Goal: Task Accomplishment & Management: Complete application form

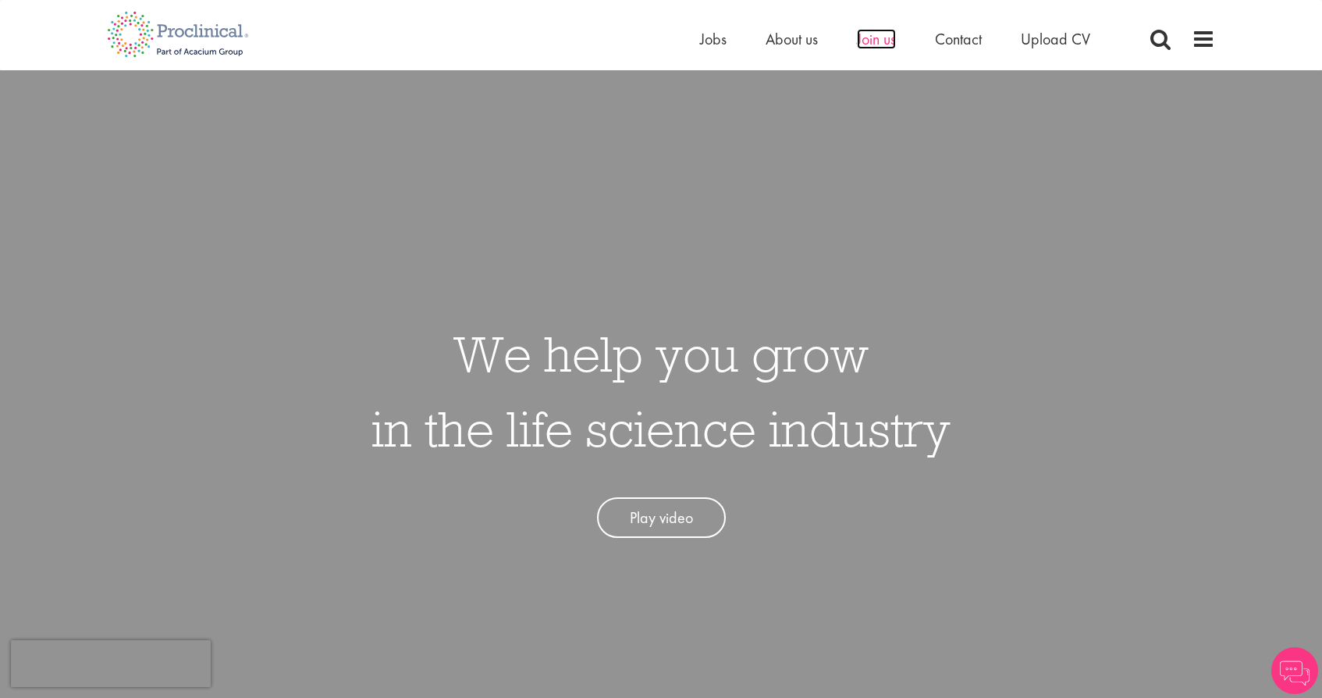
click at [878, 41] on span "Join us" at bounding box center [876, 39] width 39 height 20
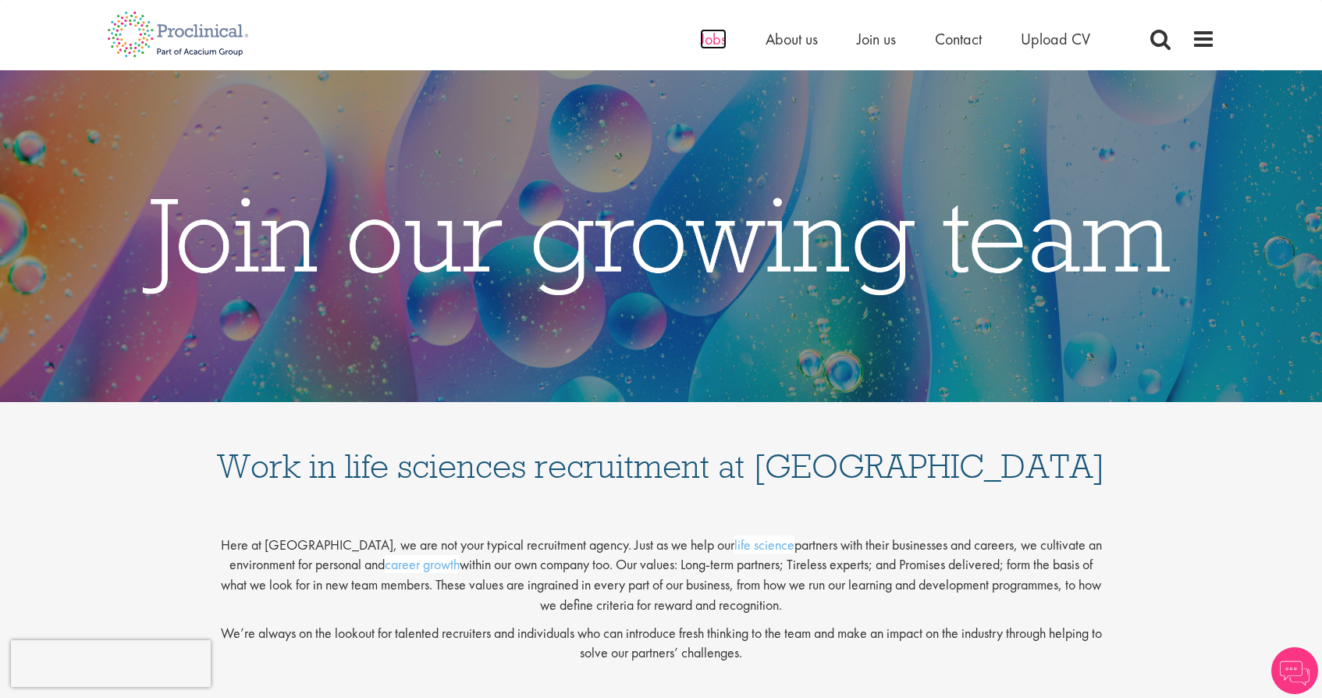
click at [713, 44] on span "Jobs" at bounding box center [713, 39] width 27 height 20
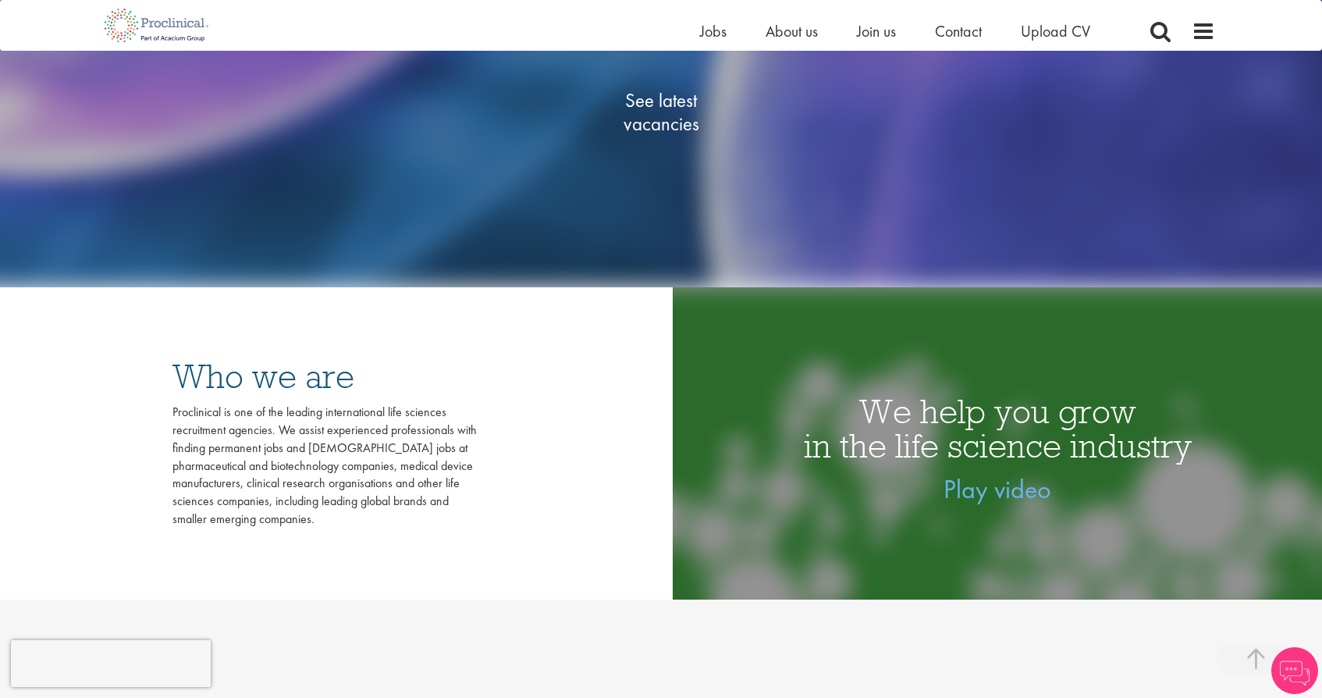
scroll to position [379, 0]
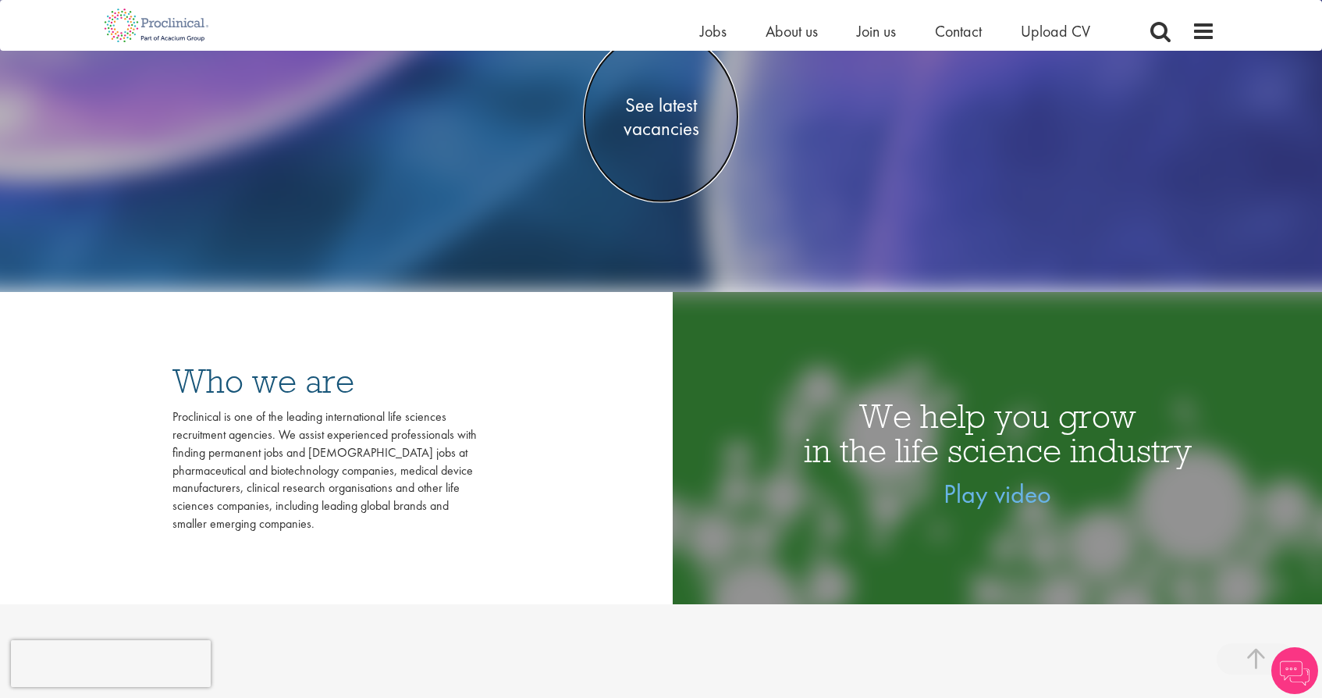
click at [682, 132] on span "See latest vacancies" at bounding box center [661, 116] width 156 height 47
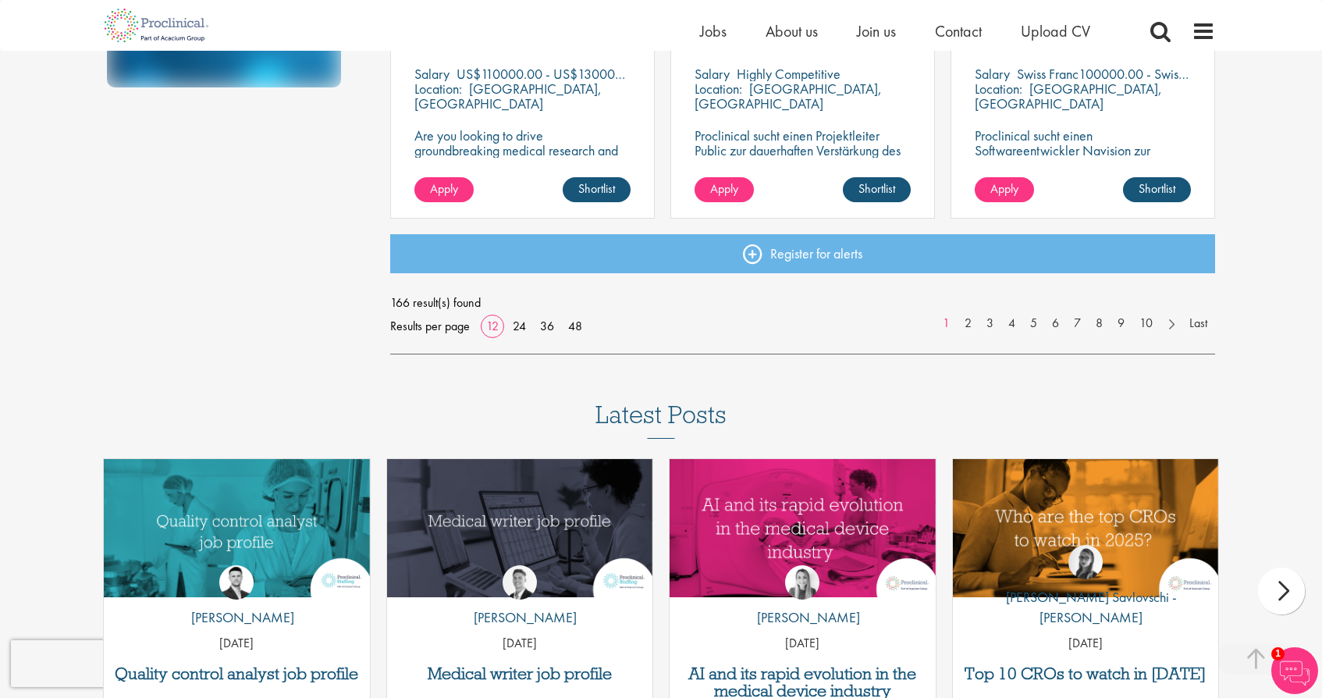
scroll to position [1253, 0]
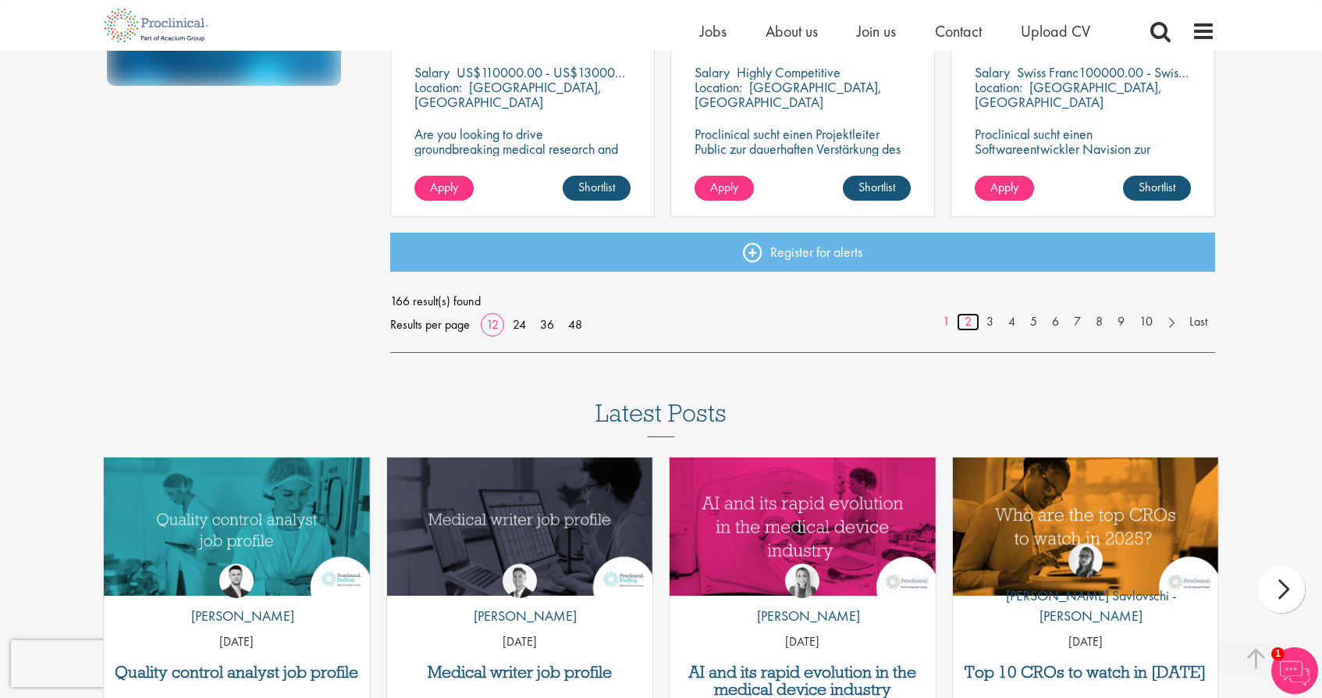
click at [966, 324] on link "2" at bounding box center [968, 322] width 23 height 18
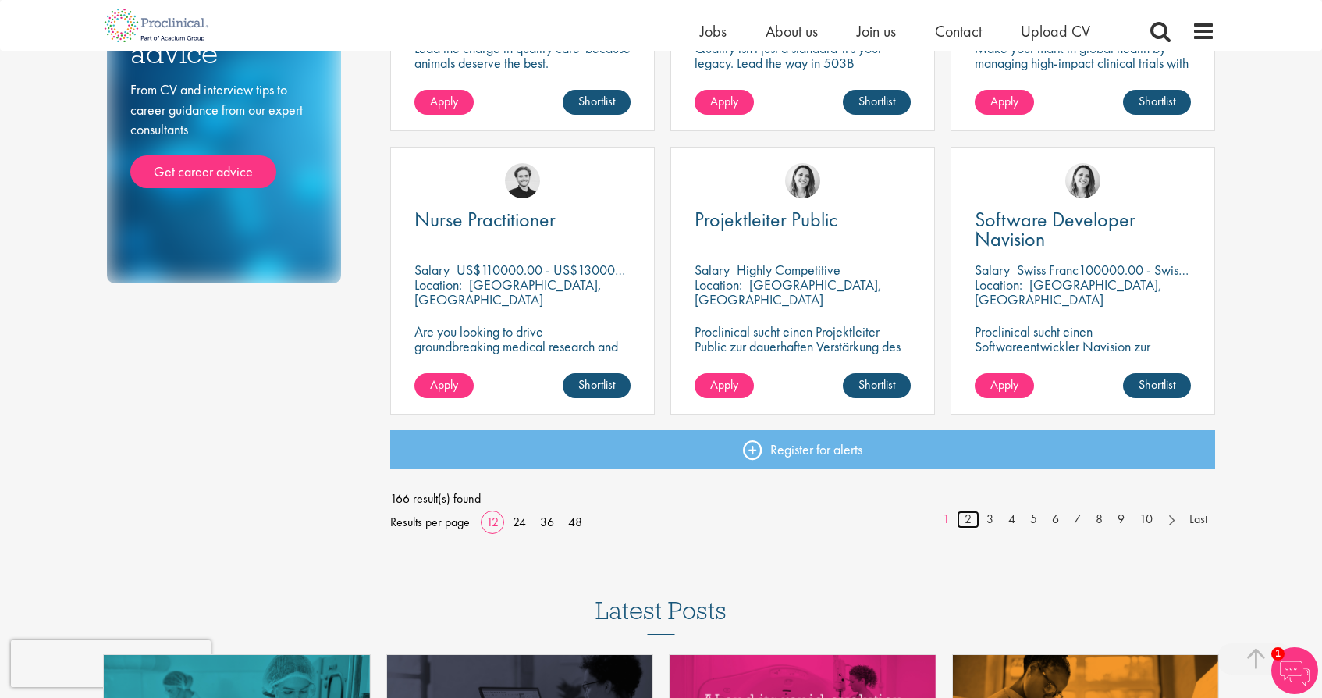
scroll to position [1018, 0]
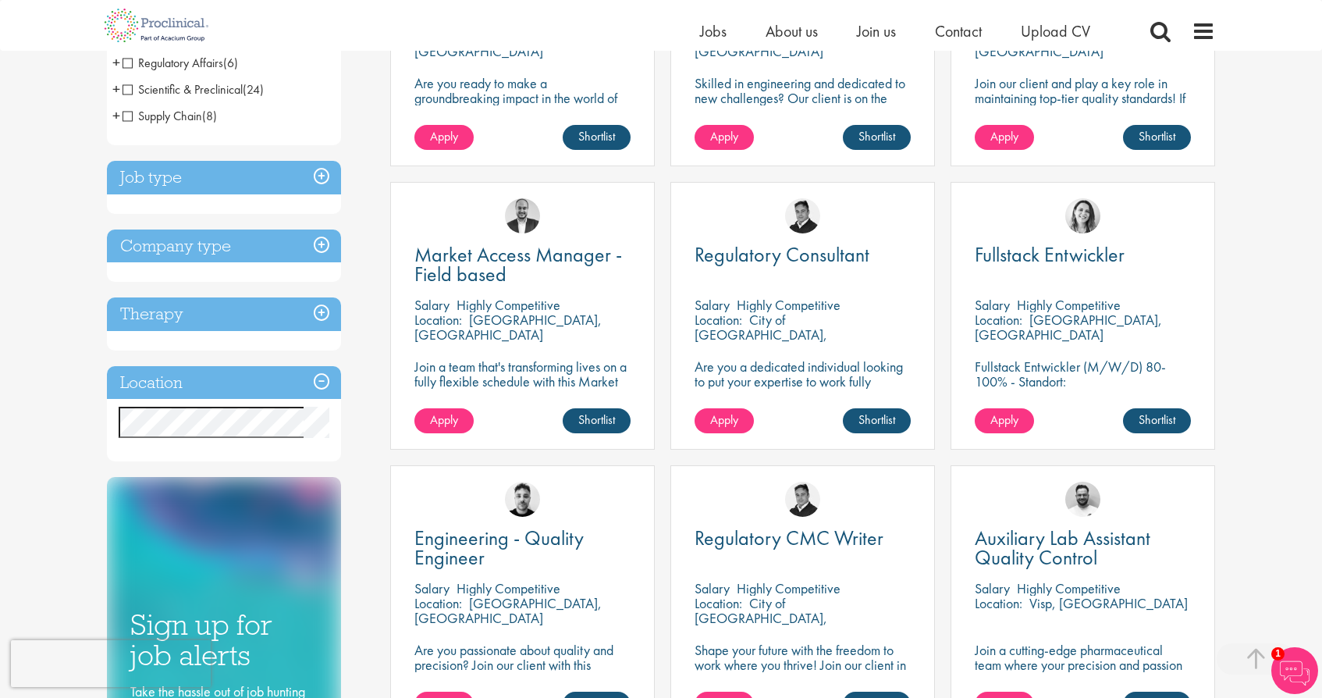
scroll to position [455, 0]
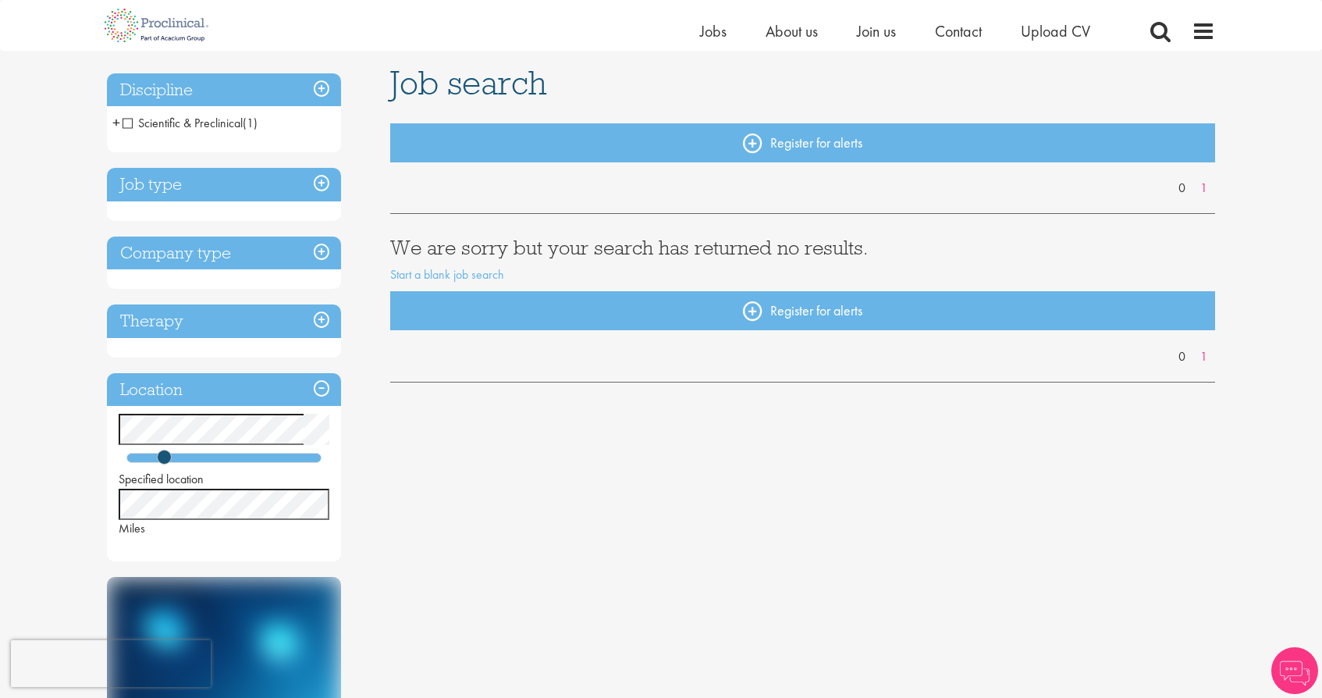
scroll to position [119, 0]
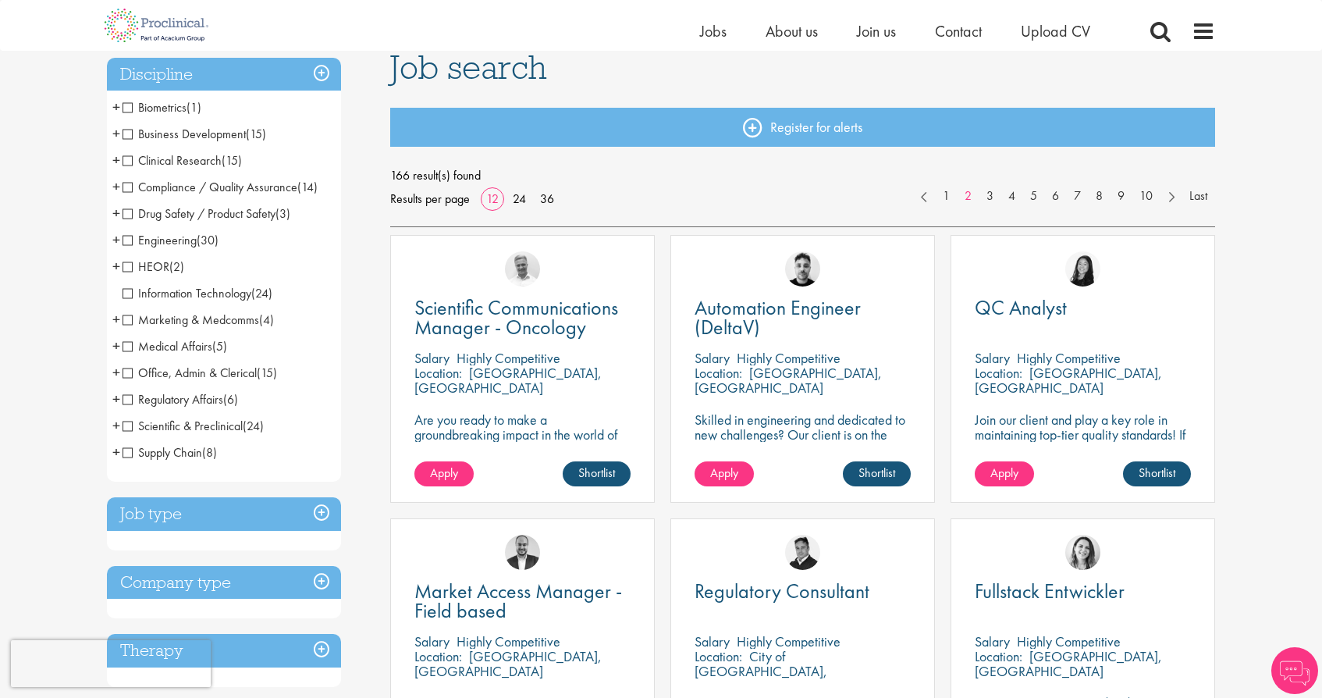
scroll to position [114, 0]
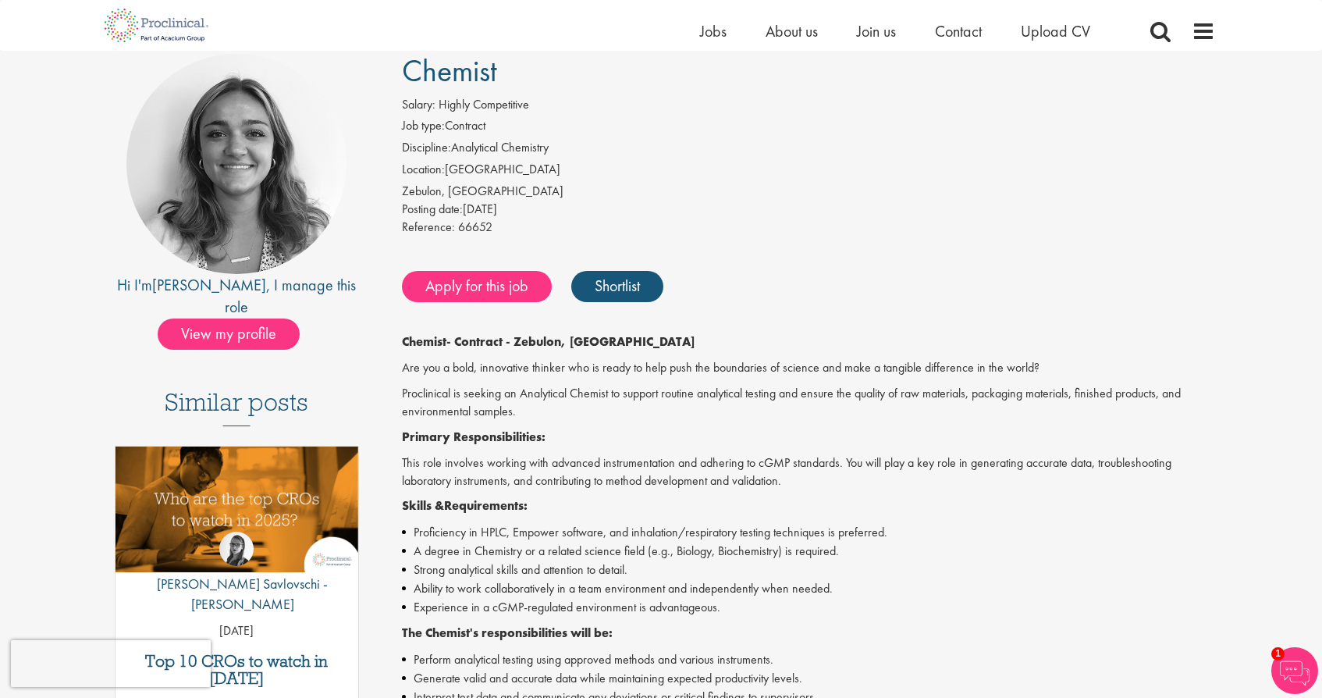
scroll to position [110, 0]
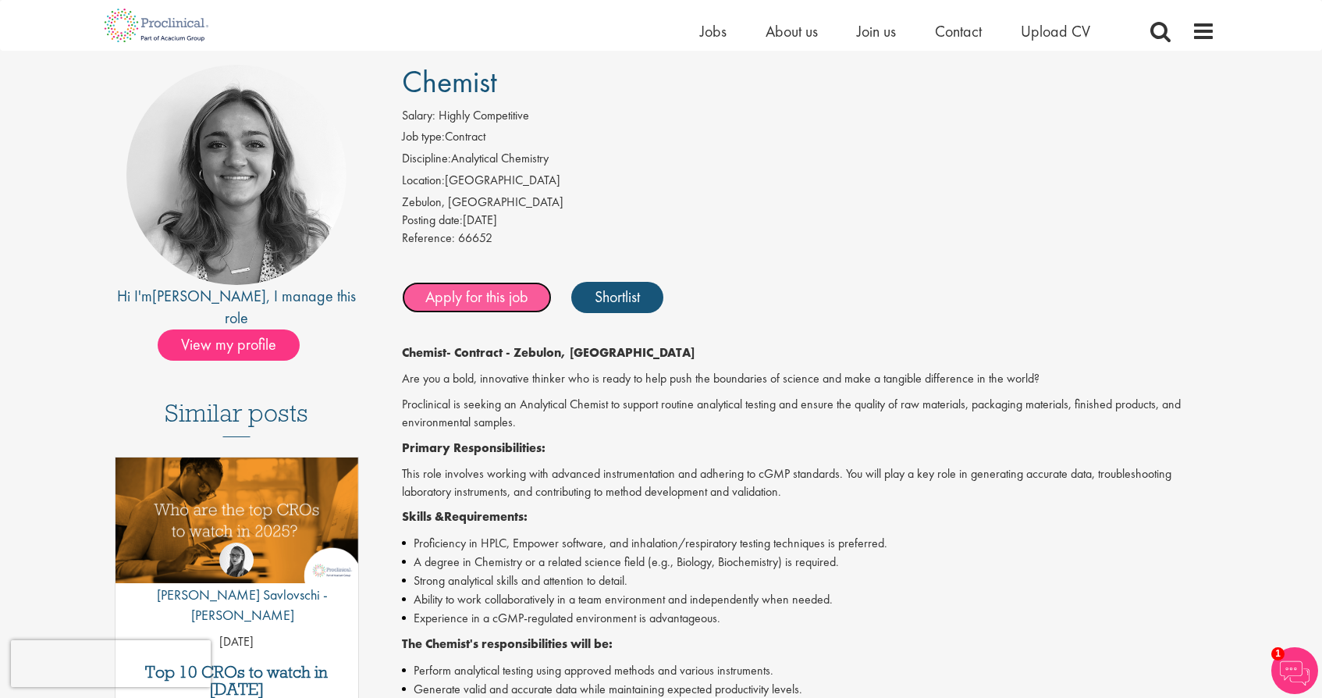
click at [493, 294] on link "Apply for this job" at bounding box center [477, 297] width 150 height 31
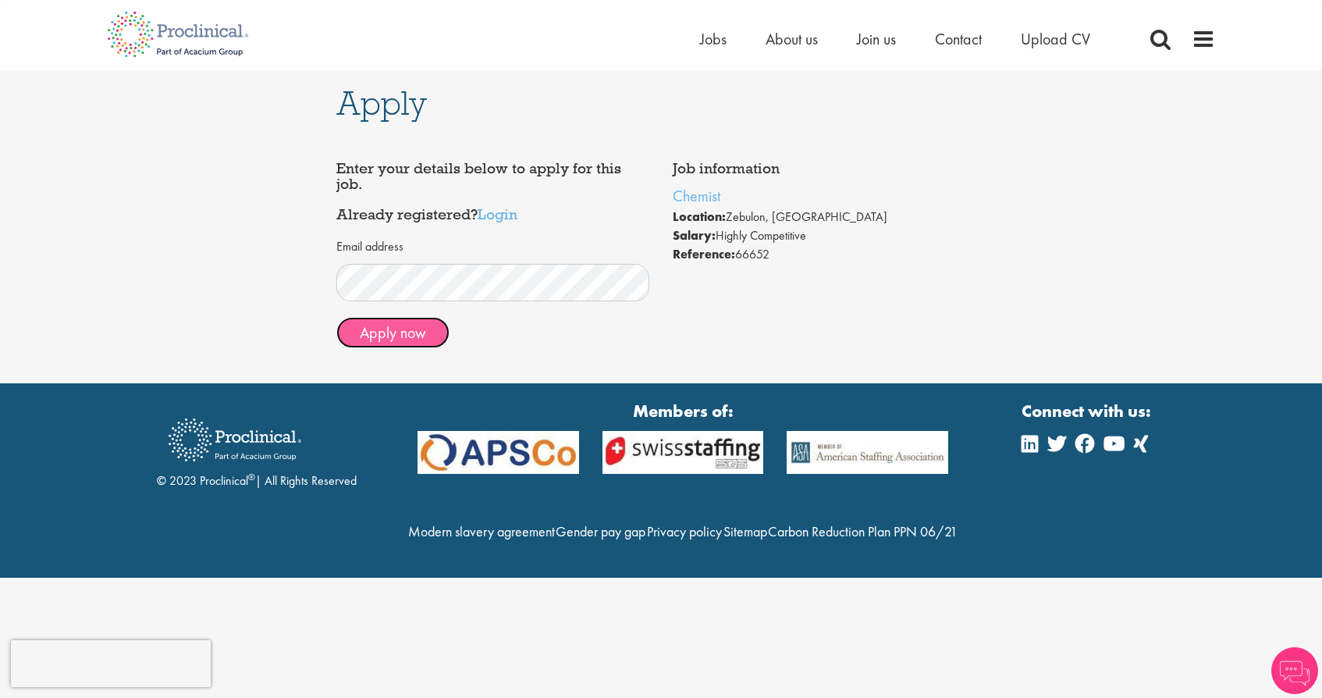
click at [393, 336] on button "Apply now" at bounding box center [392, 332] width 113 height 31
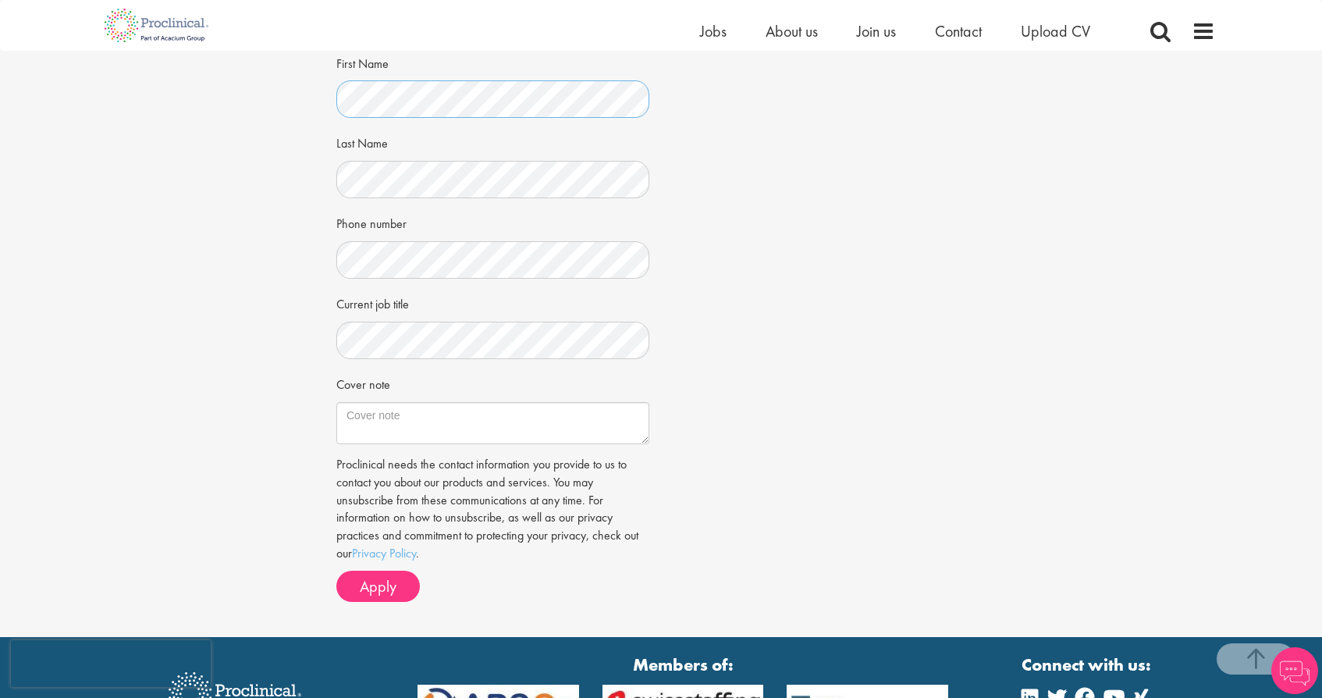
scroll to position [265, 0]
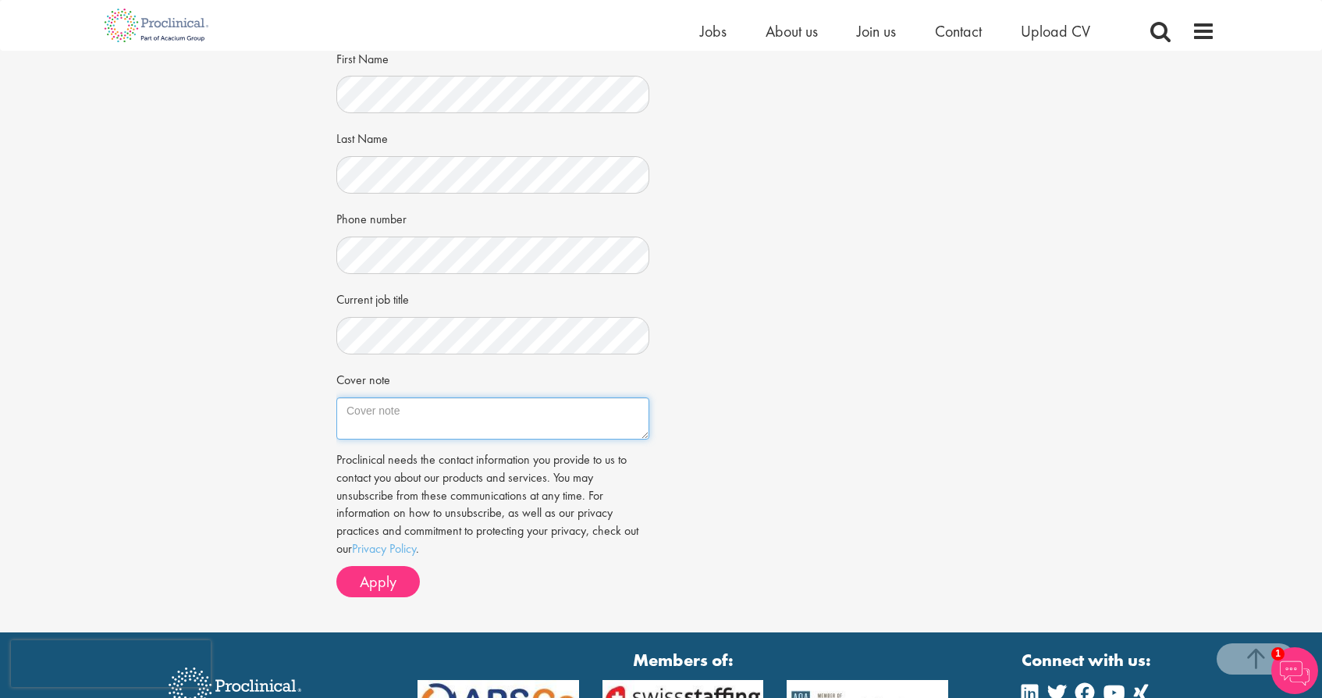
click at [345, 413] on textarea "Cover note" at bounding box center [492, 418] width 313 height 42
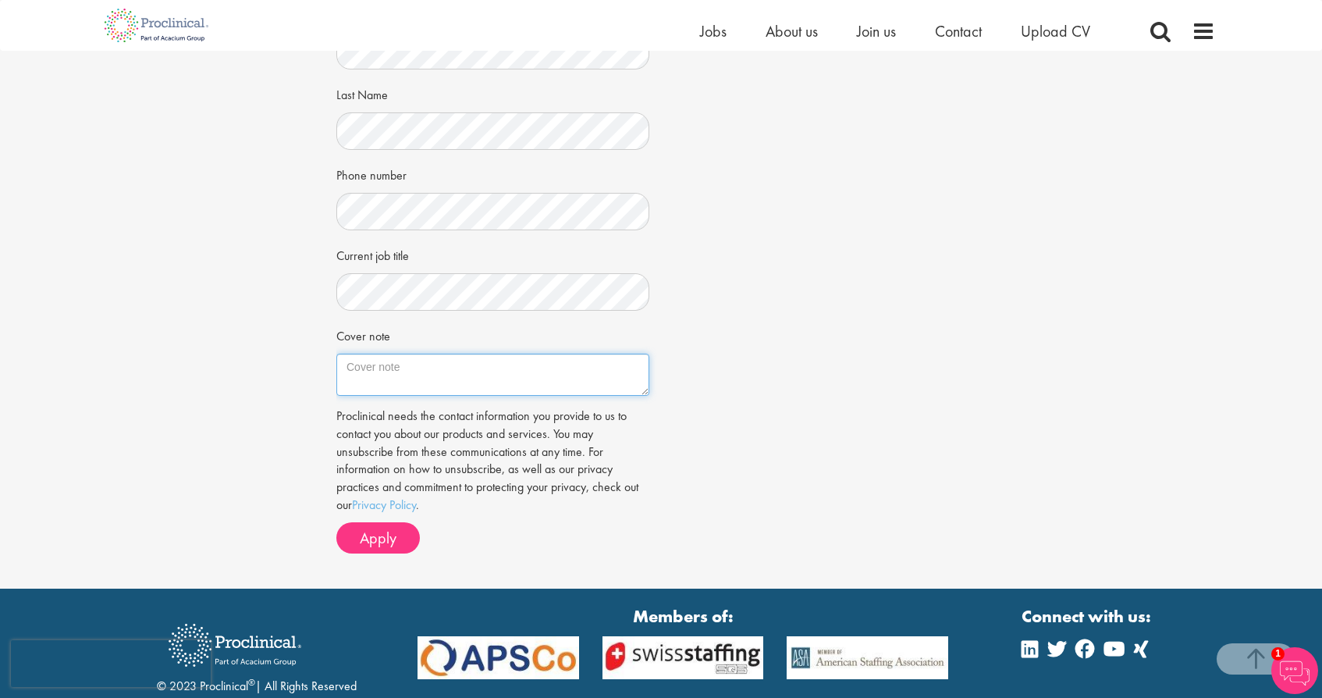
scroll to position [308, 0]
click at [397, 375] on textarea "Cover note" at bounding box center [492, 375] width 313 height 42
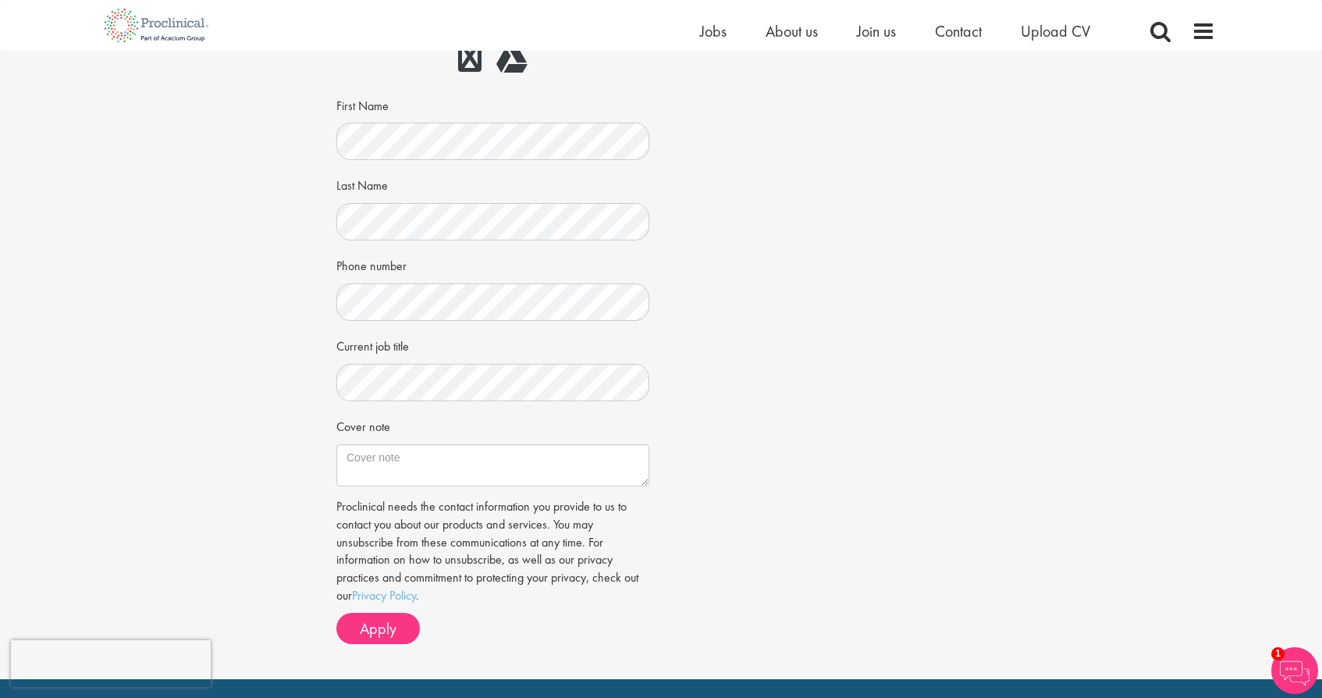
scroll to position [256, 0]
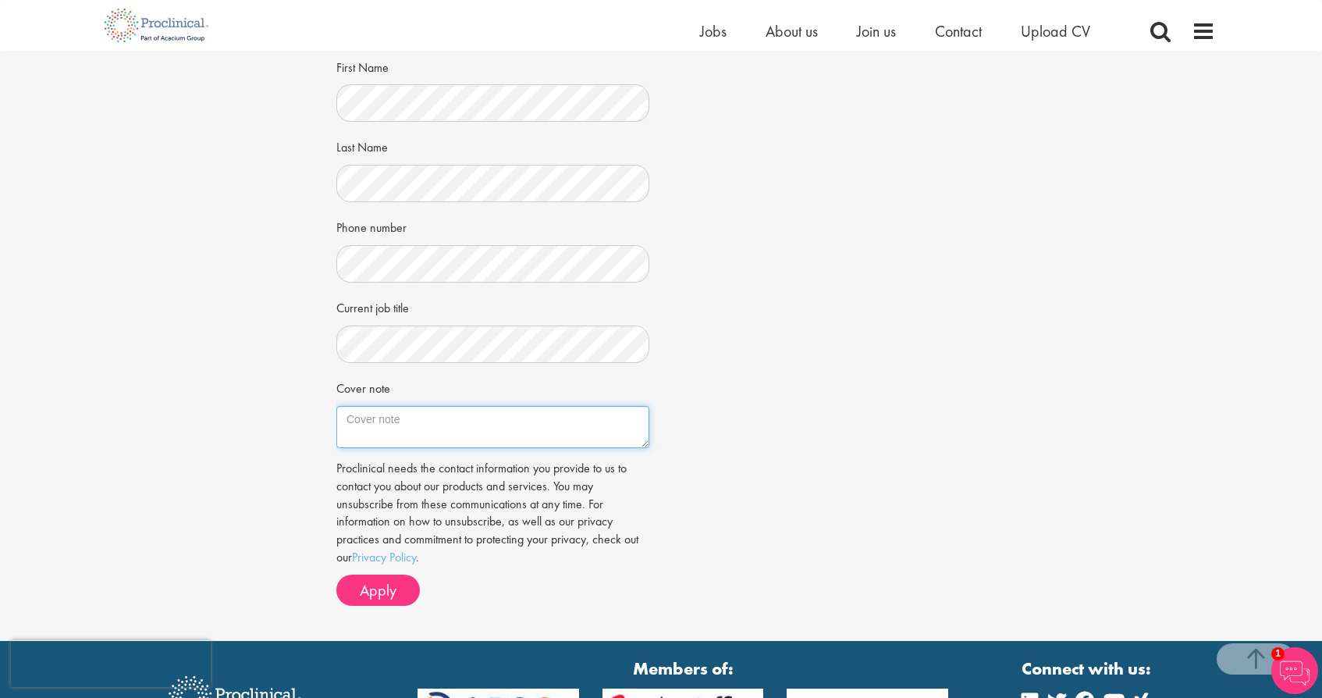
click at [599, 425] on textarea "Cover note" at bounding box center [492, 427] width 313 height 42
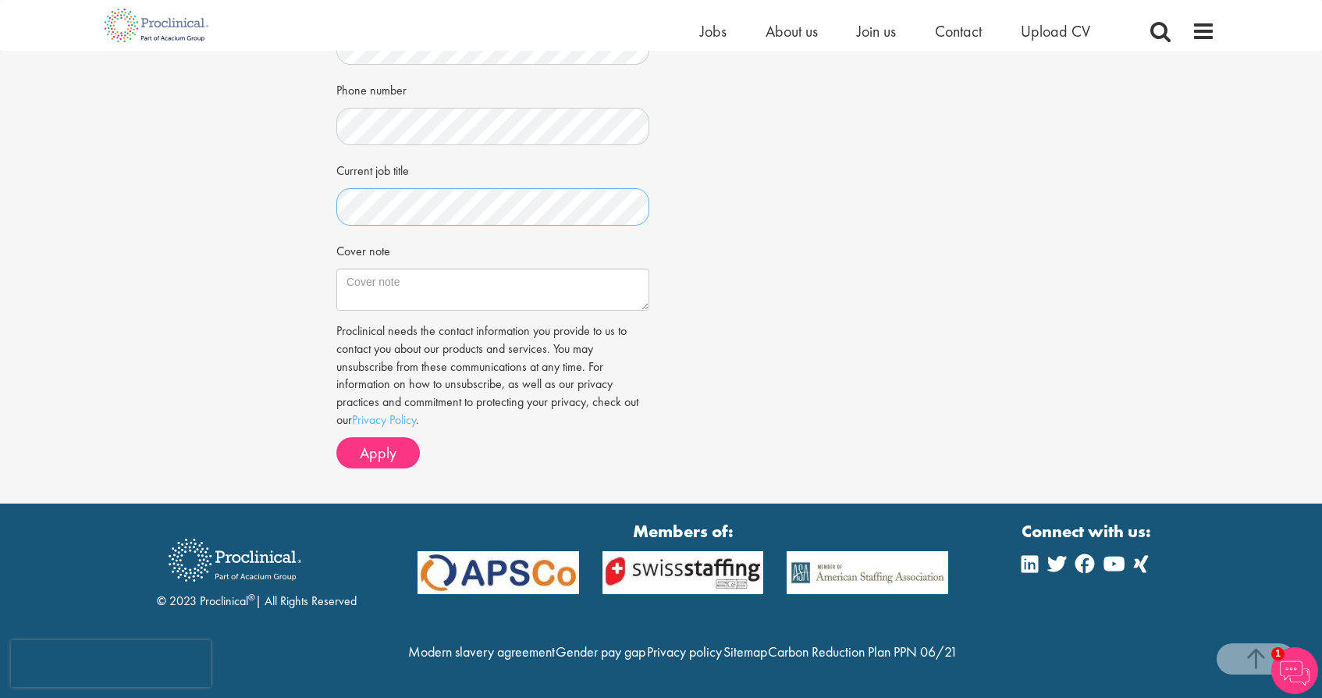
scroll to position [406, 0]
click at [391, 269] on textarea "Cover note" at bounding box center [492, 290] width 313 height 42
click at [348, 280] on textarea "Cover note" at bounding box center [492, 290] width 313 height 42
type textarea "s"
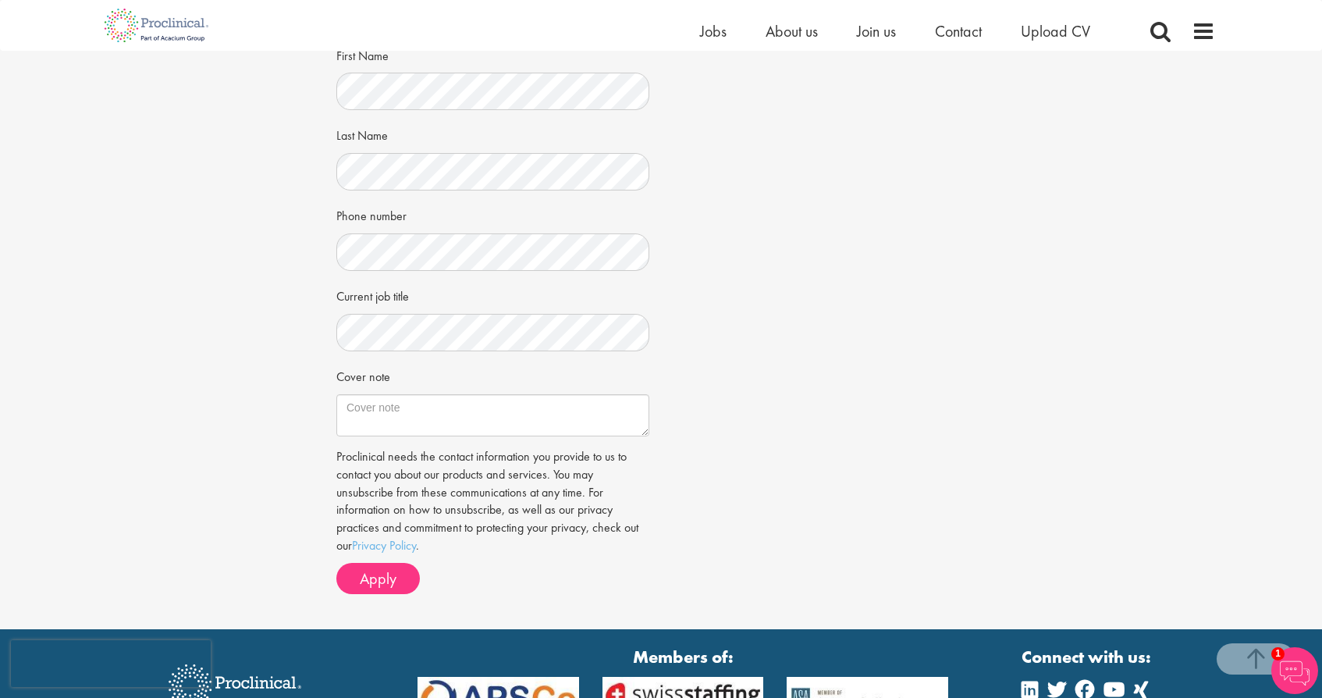
scroll to position [266, 0]
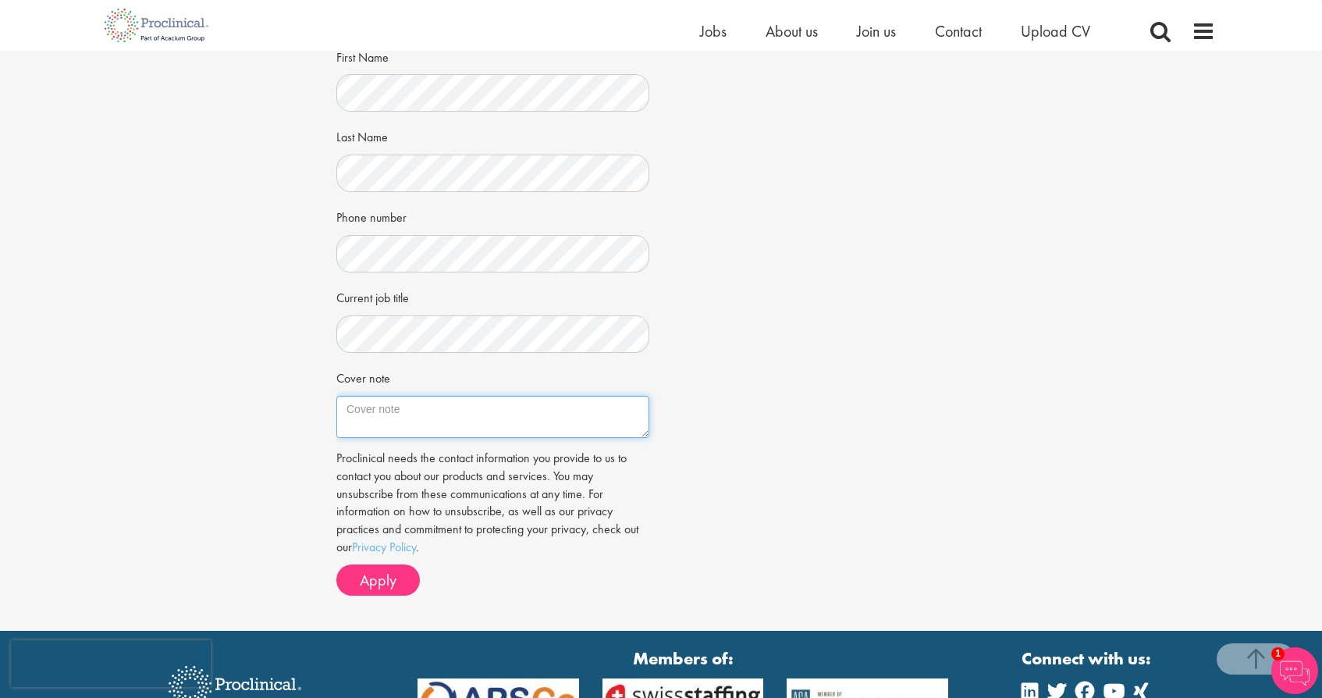
paste textarea "I am a recent college graduate looking for research opportunities in the area. …"
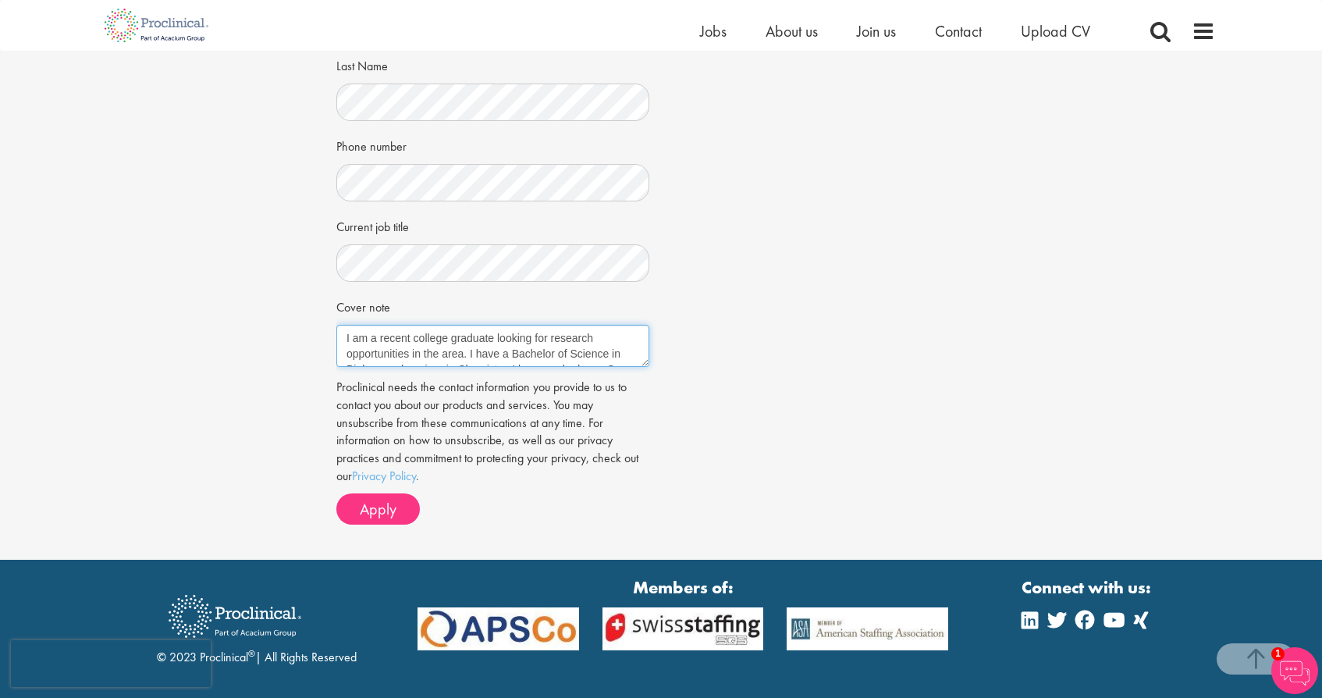
scroll to position [336, 0]
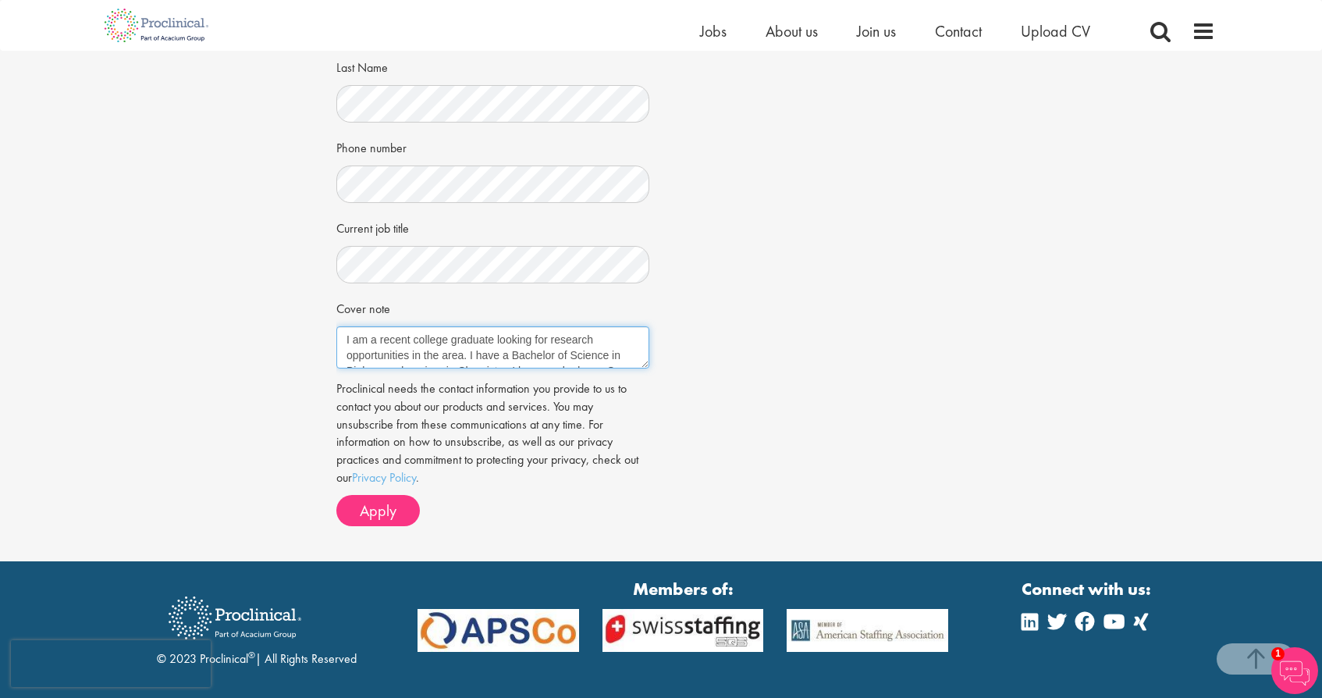
type textarea "I am a recent college graduate looking for research opportunities in the area. …"
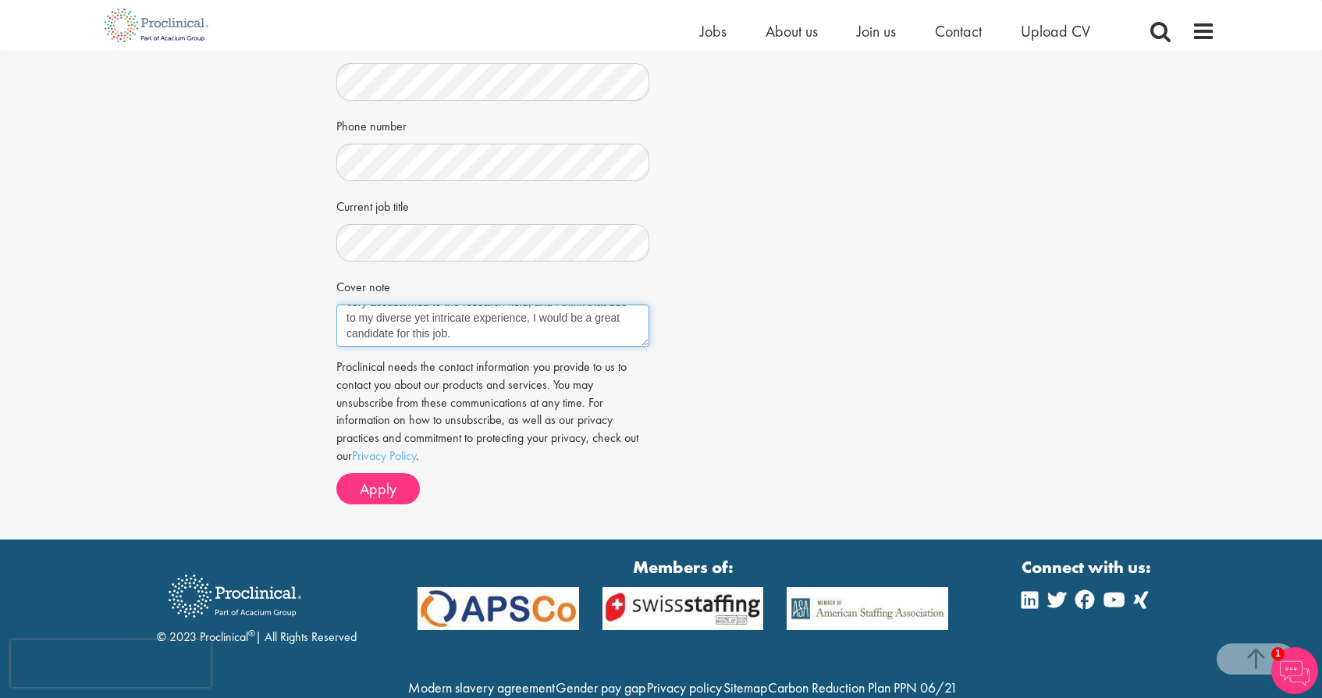
scroll to position [361, 0]
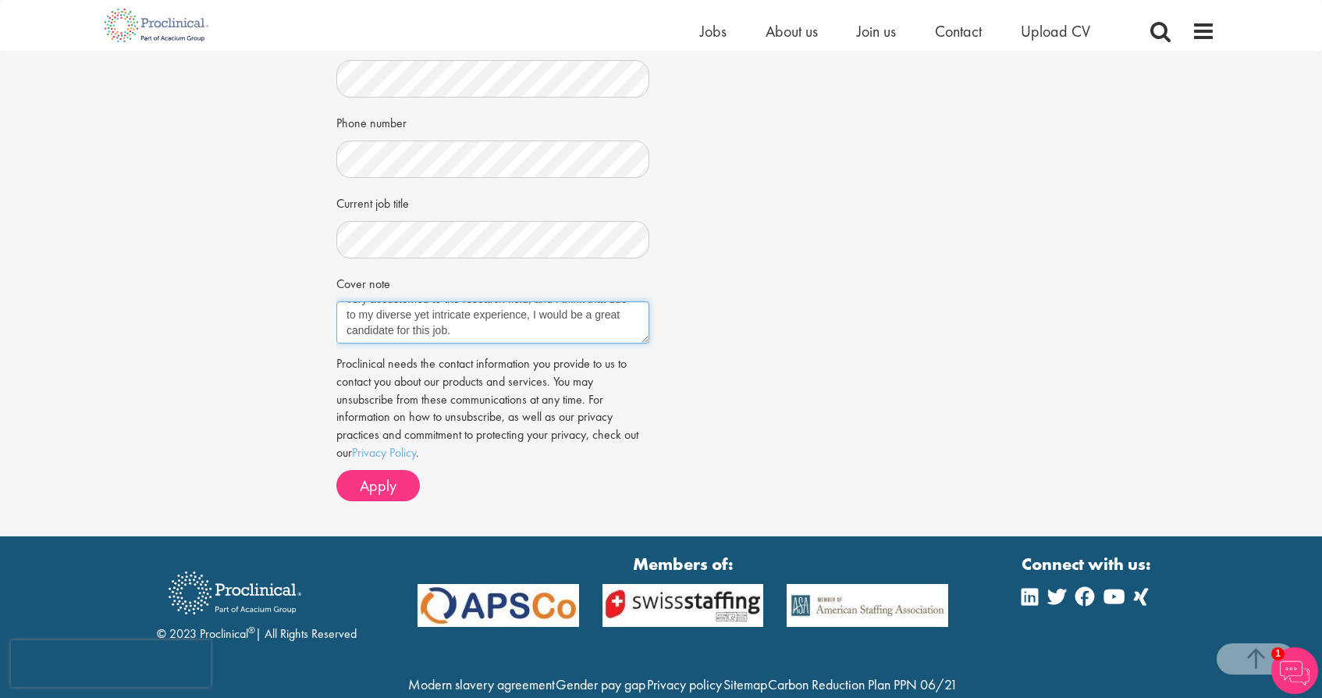
click at [381, 339] on textarea "I am a recent college graduate looking for research opportunities in the area. …" at bounding box center [492, 322] width 313 height 42
paste textarea "I am a recent college graduate looking for research opportunities in the area. …"
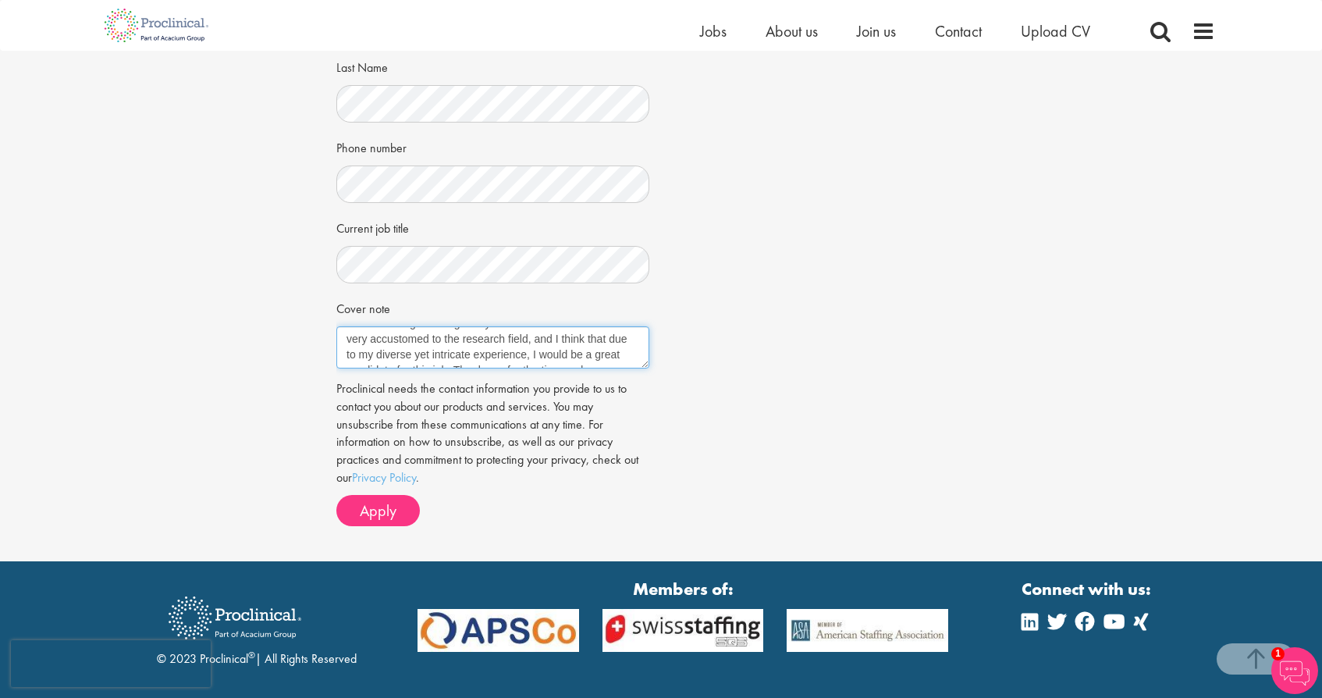
scroll to position [192, 0]
click at [440, 340] on textarea "I am a recent college graduate looking for research opportunities in the area. …" at bounding box center [492, 347] width 313 height 42
click at [442, 349] on textarea "I am a recent college graduate looking for research opportunities in the area. …" at bounding box center [492, 347] width 313 height 42
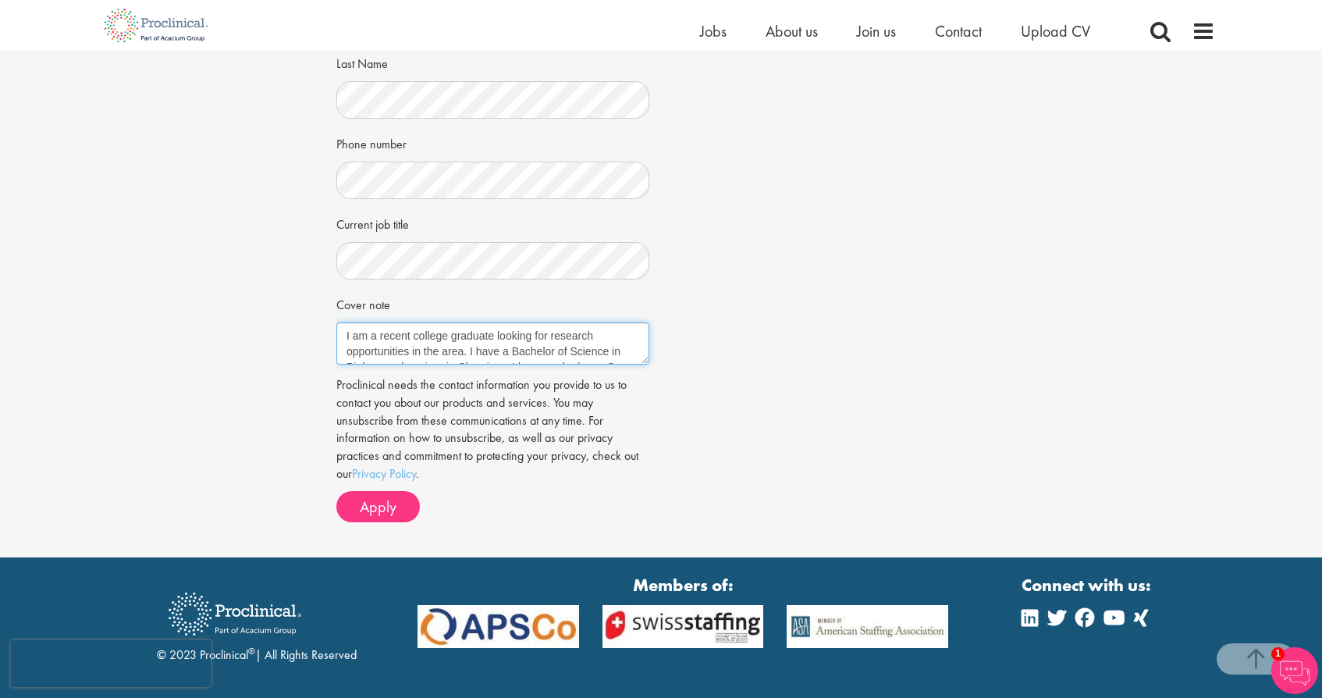
scroll to position [408, 0]
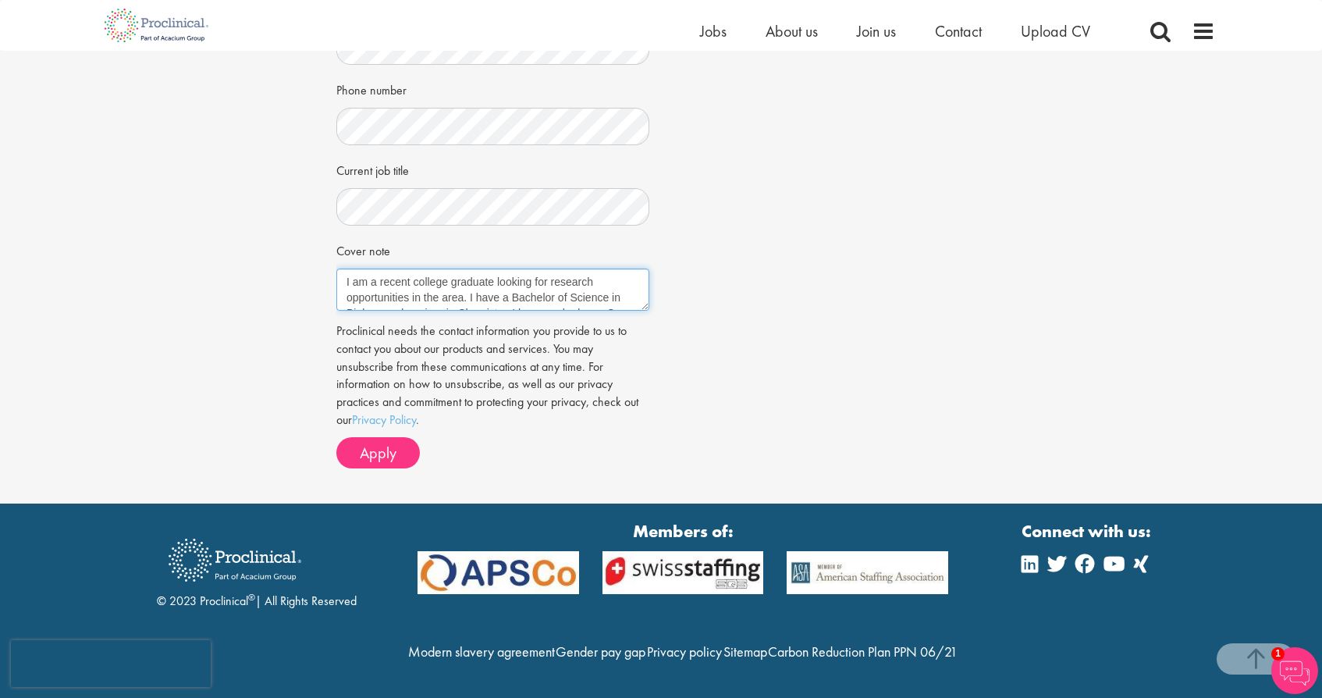
type textarea "I am a recent college graduate looking for research opportunities in the area. …"
click at [725, 242] on div "Job information Chemist Location: Zebulon, USA Salary: Highly Competitive Refer…" at bounding box center [661, 110] width 673 height 740
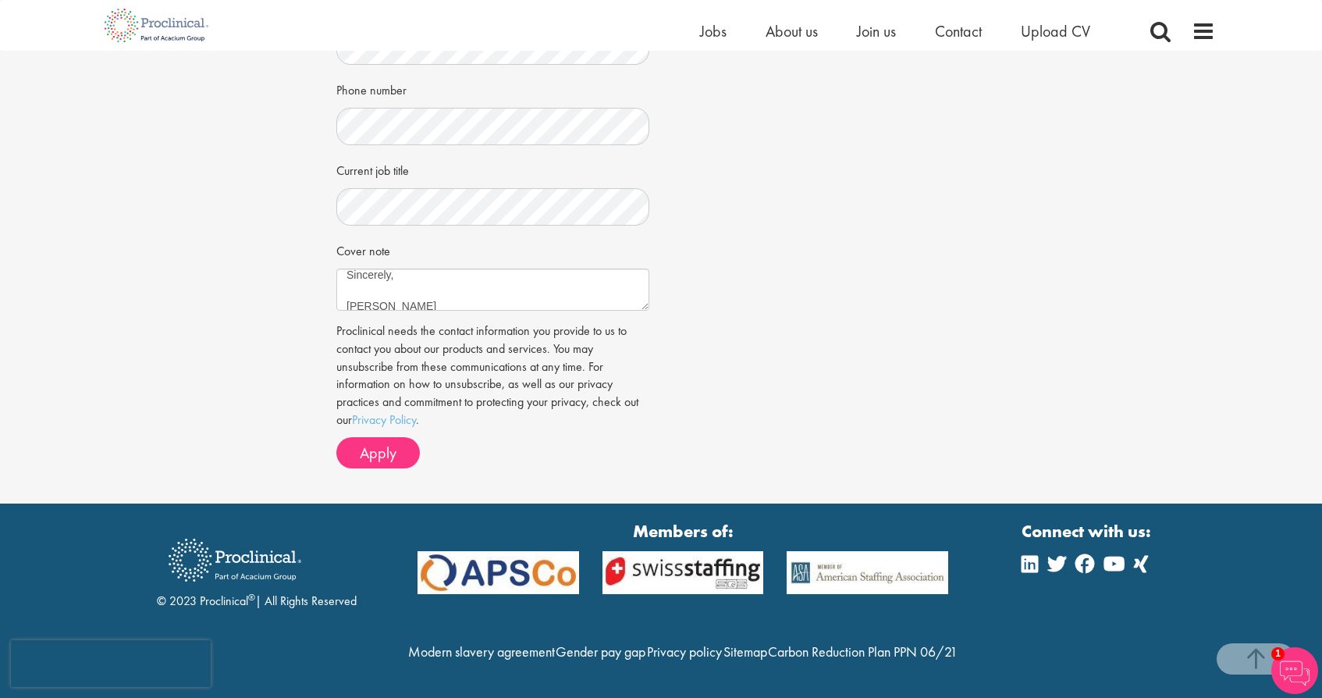
scroll to position [297, 0]
click at [375, 443] on span "Apply" at bounding box center [378, 453] width 37 height 20
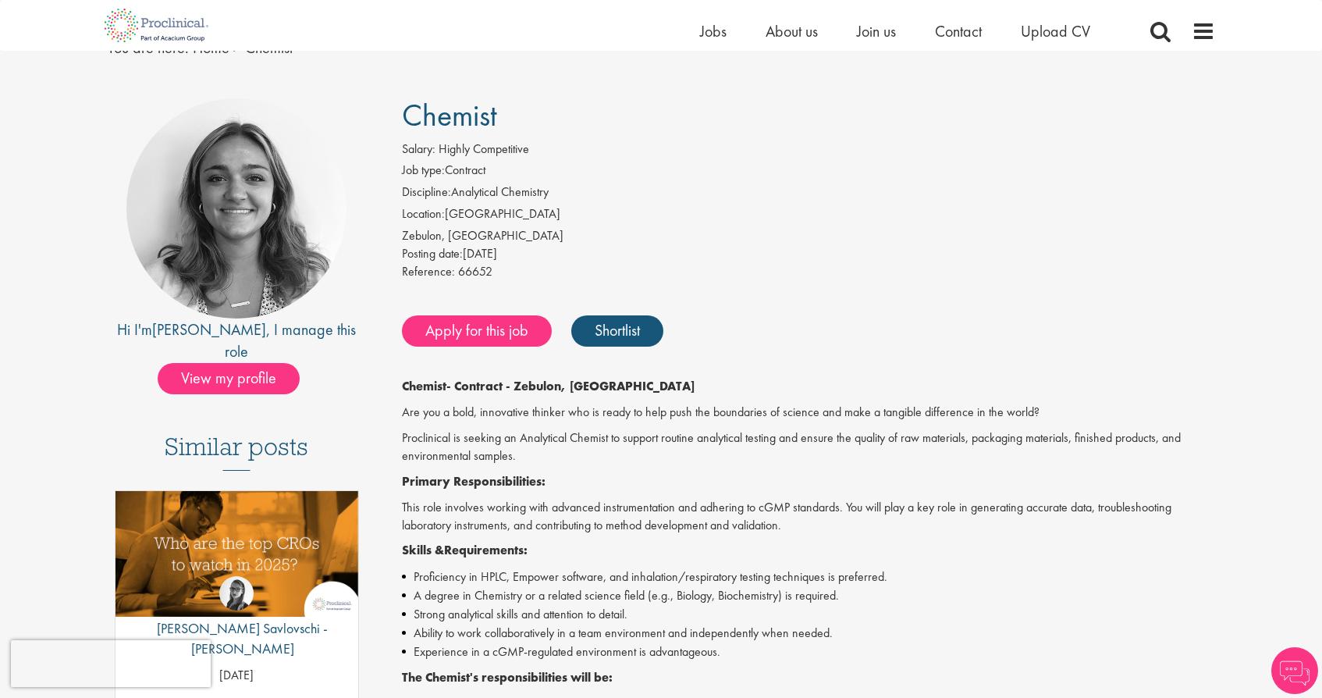
scroll to position [81, 0]
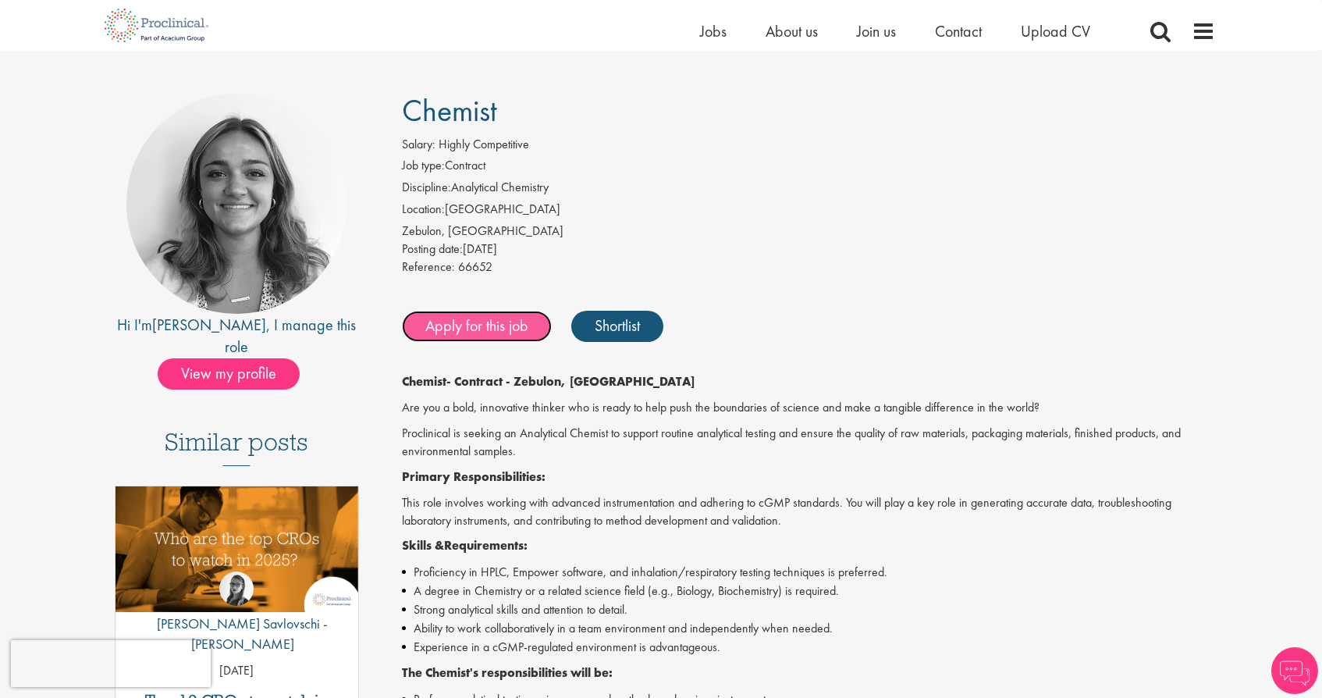
click at [499, 329] on link "Apply for this job" at bounding box center [477, 326] width 150 height 31
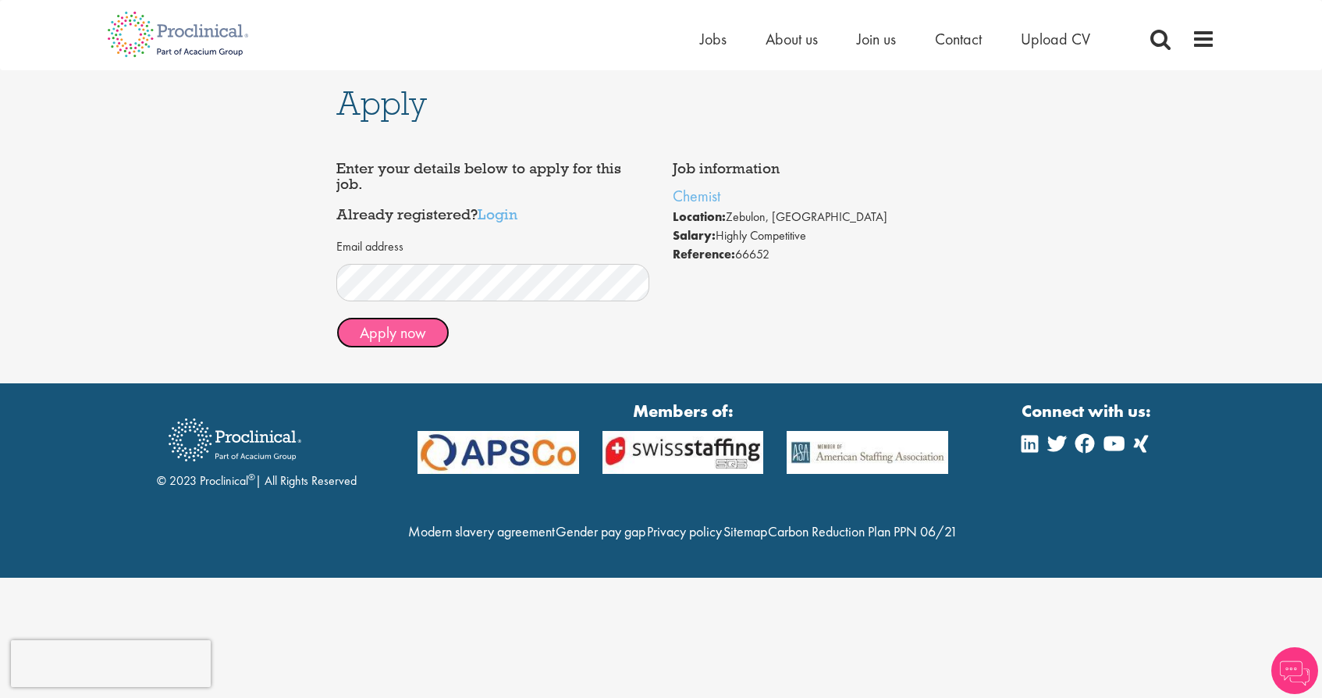
click at [393, 329] on button "Apply now" at bounding box center [392, 332] width 113 height 31
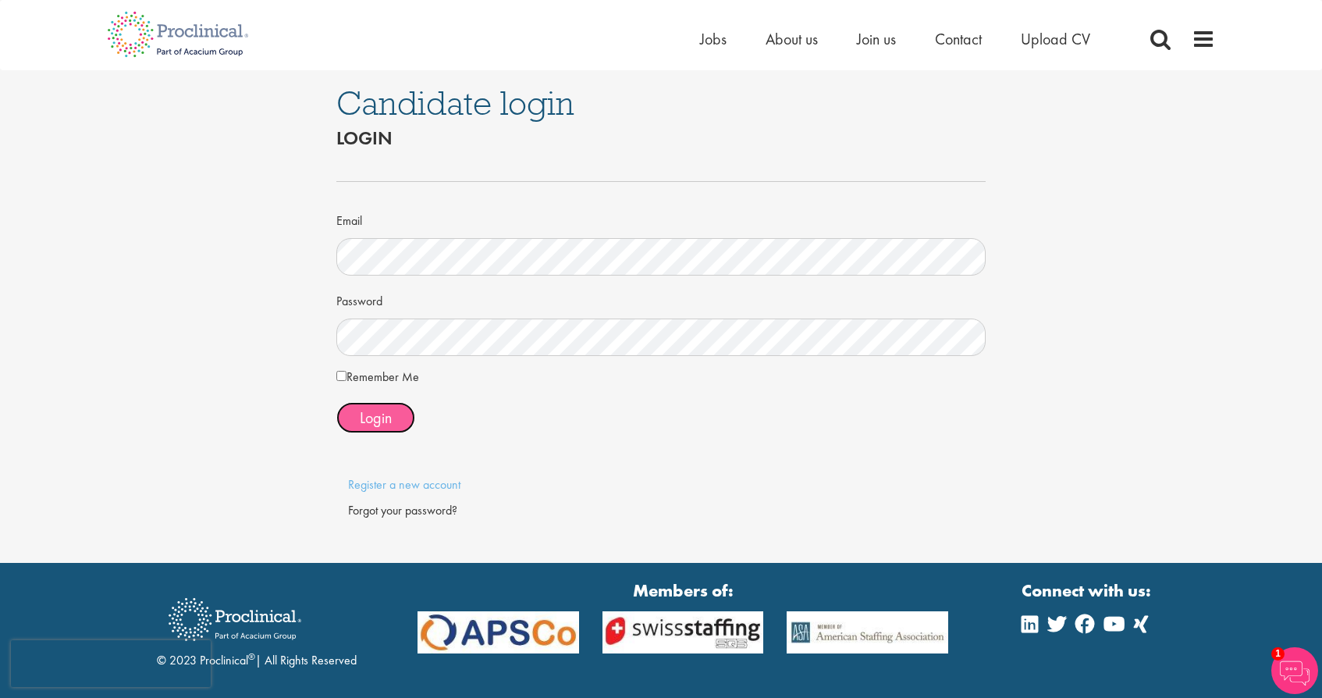
click at [363, 406] on button "Login" at bounding box center [375, 417] width 79 height 31
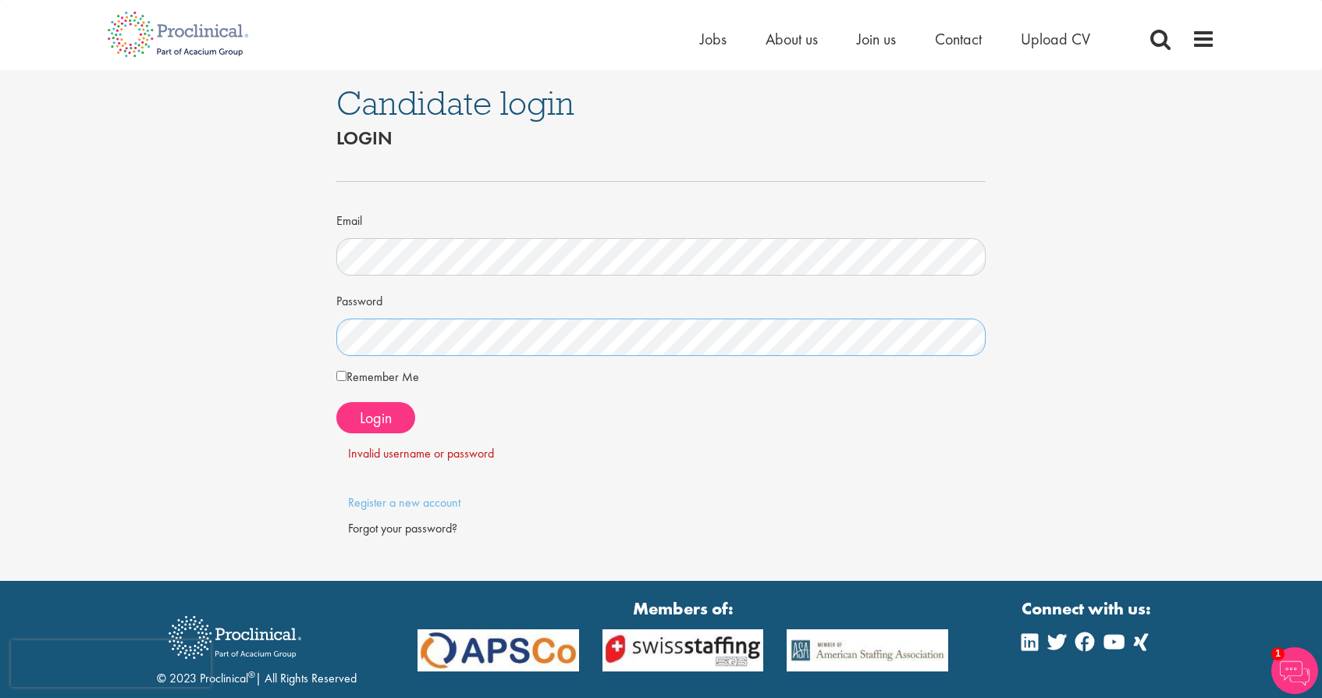
click at [333, 340] on div "Candidate login Login Email Password Remember Me" at bounding box center [661, 325] width 673 height 511
click at [575, 208] on div "Email" at bounding box center [660, 241] width 649 height 69
click at [391, 505] on link "Register a new account" at bounding box center [404, 502] width 112 height 16
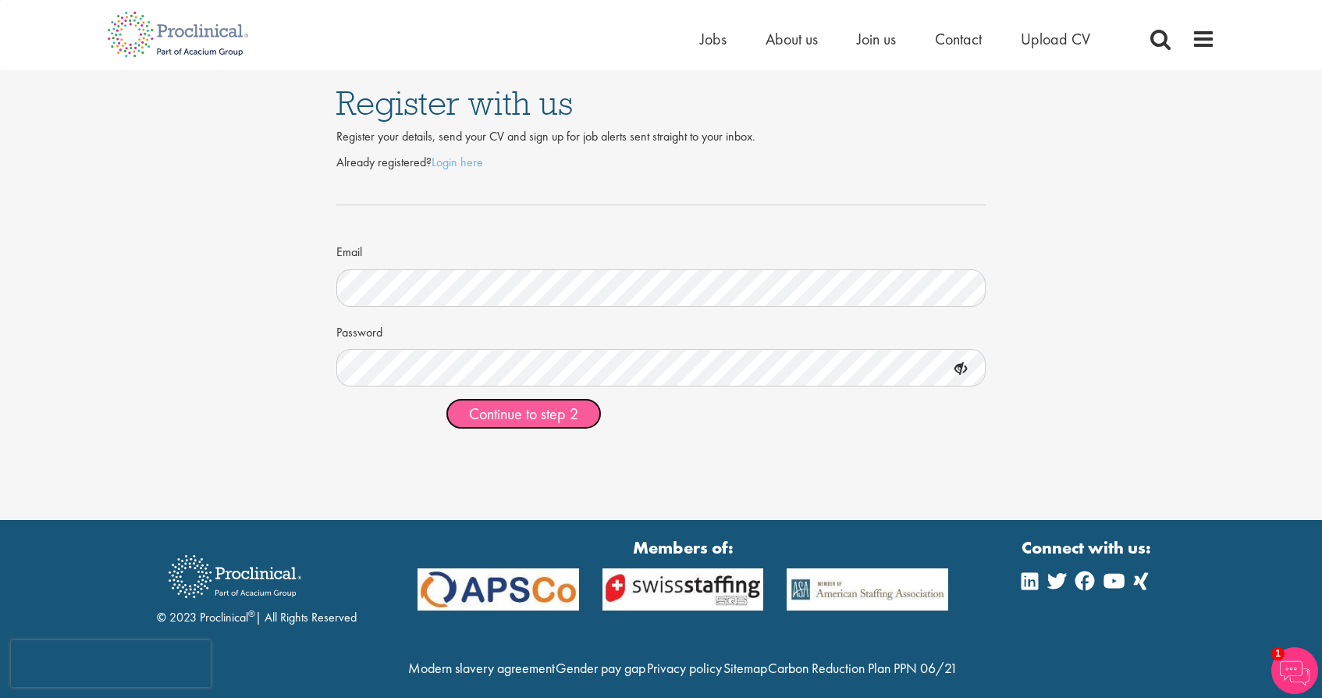
click at [535, 418] on span "Continue to step 2" at bounding box center [523, 414] width 109 height 20
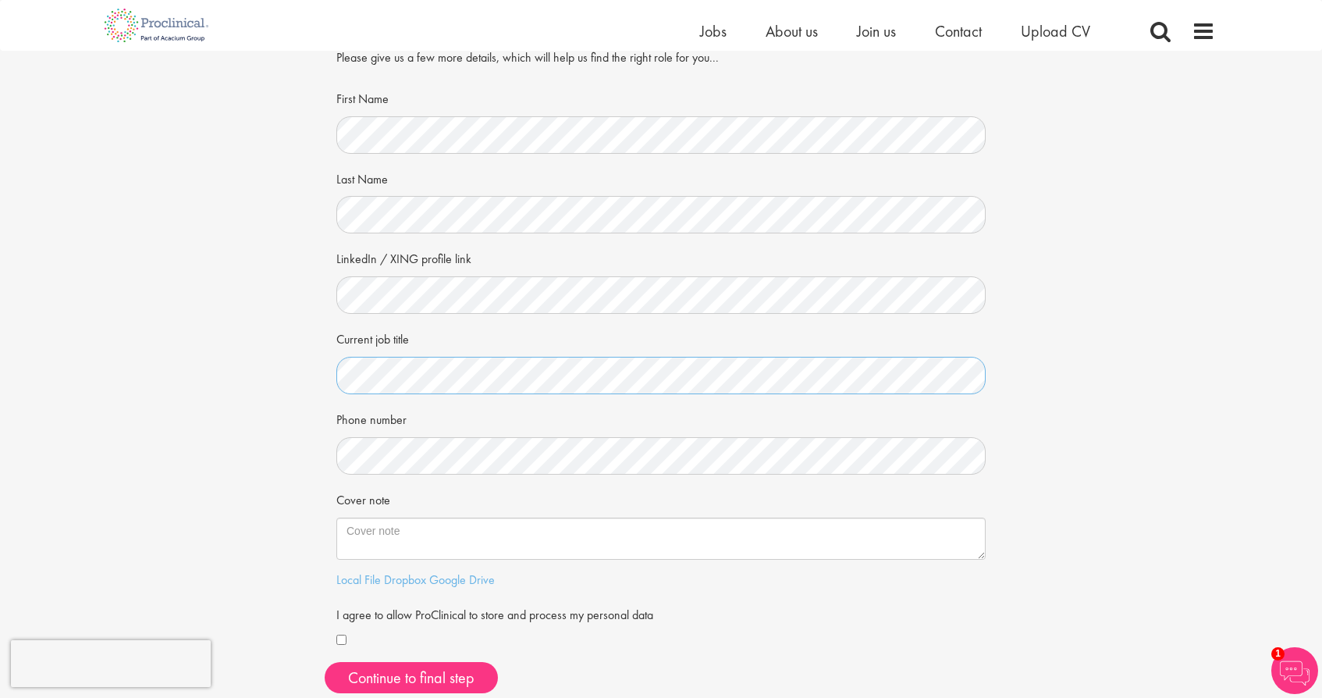
scroll to position [73, 0]
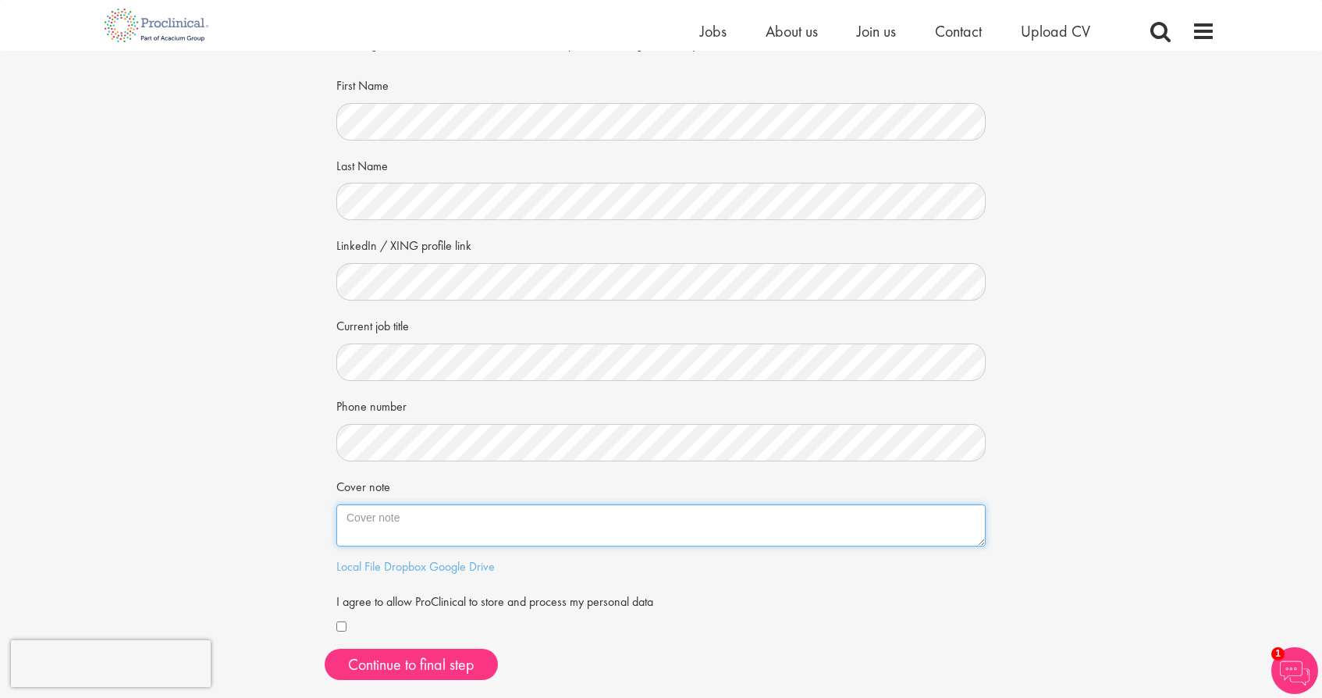
click at [413, 515] on textarea "Cover note" at bounding box center [660, 525] width 649 height 42
paste textarea "I am a recent college graduate looking for research opportunities in the area. …"
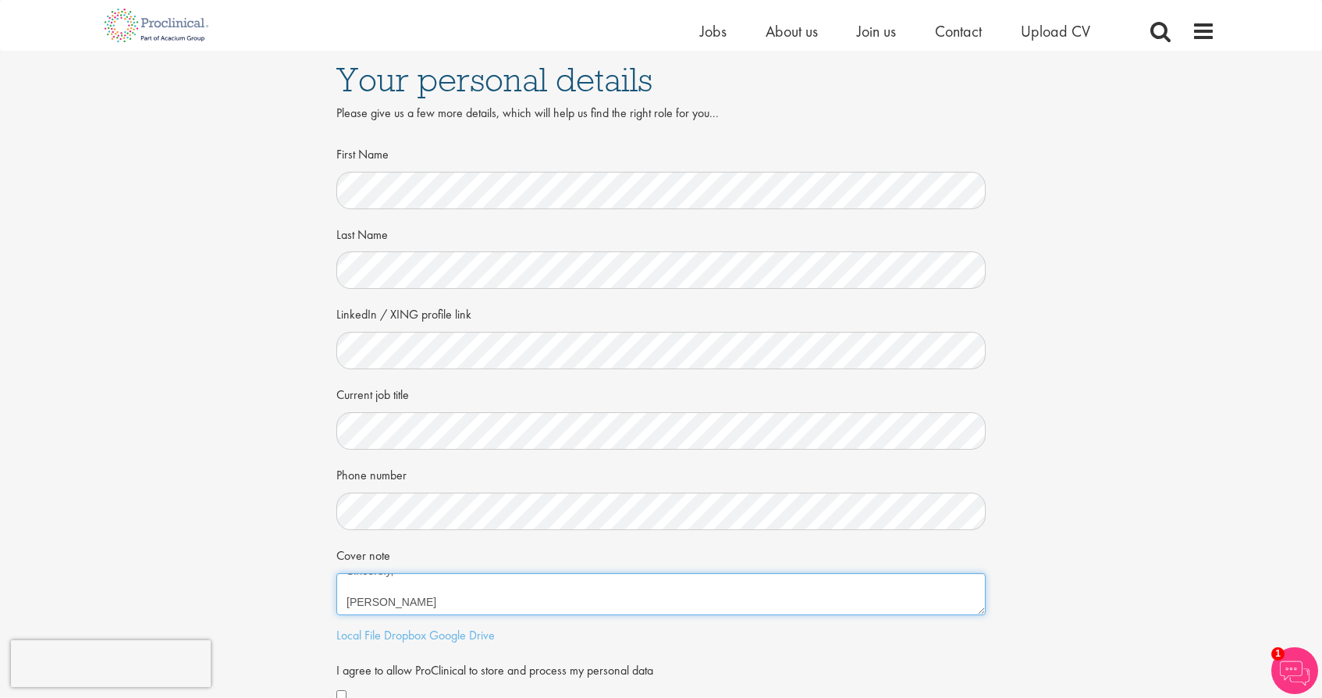
scroll to position [0, 0]
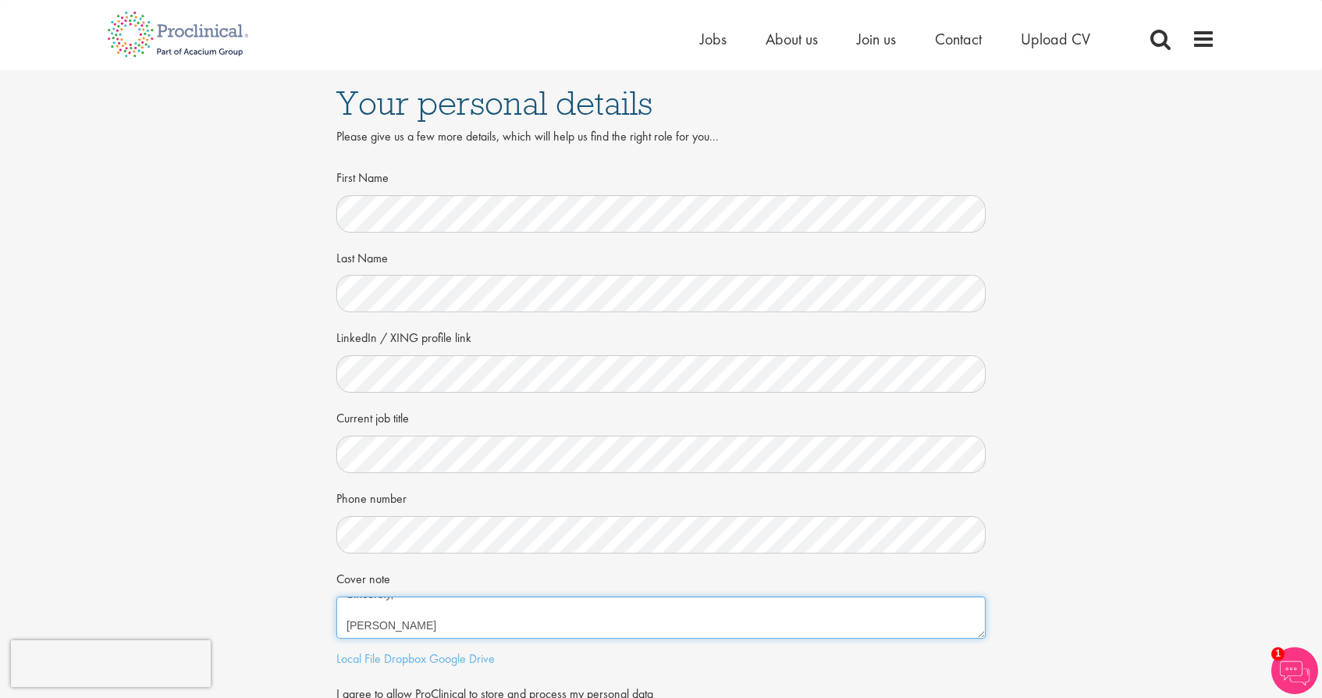
type textarea "I am a recent college graduate looking for research opportunities in the area. …"
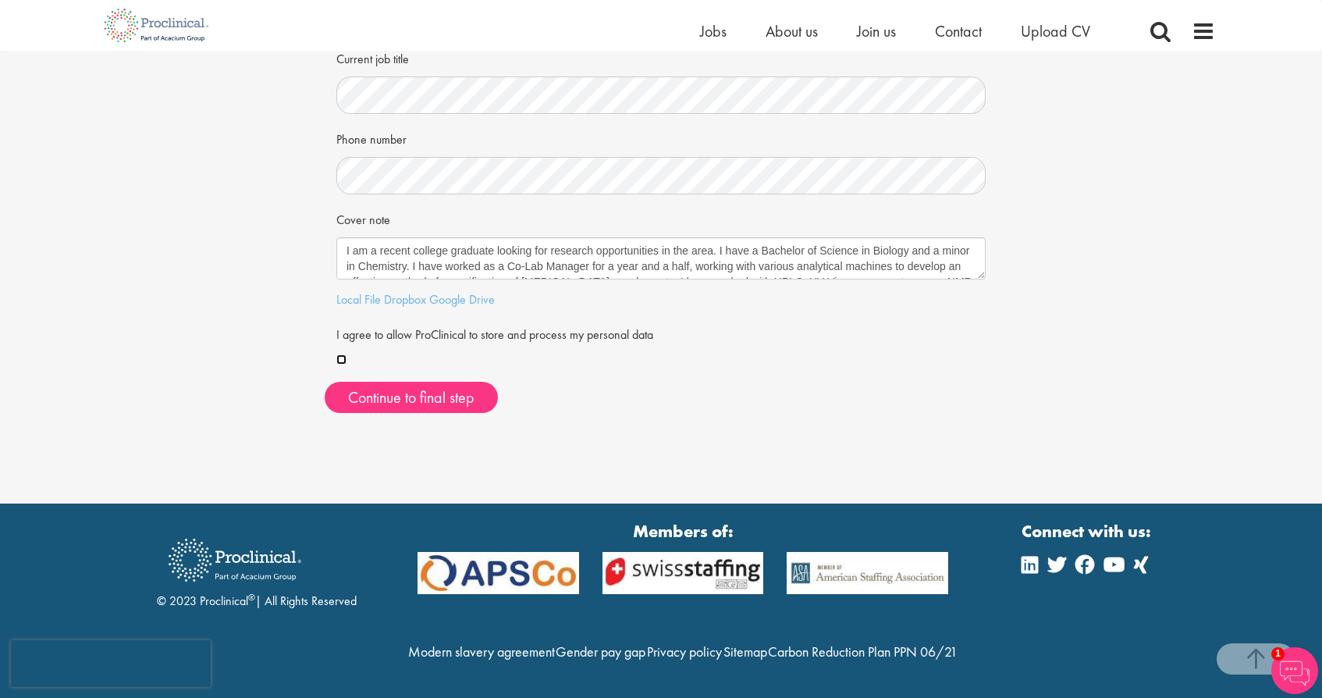
scroll to position [373, 0]
click at [415, 379] on div "First Name Last Name LinkedIn / XING profile link Current job title Phone numbe…" at bounding box center [661, 115] width 673 height 621
click at [415, 382] on button "Continue to final step" at bounding box center [411, 397] width 173 height 31
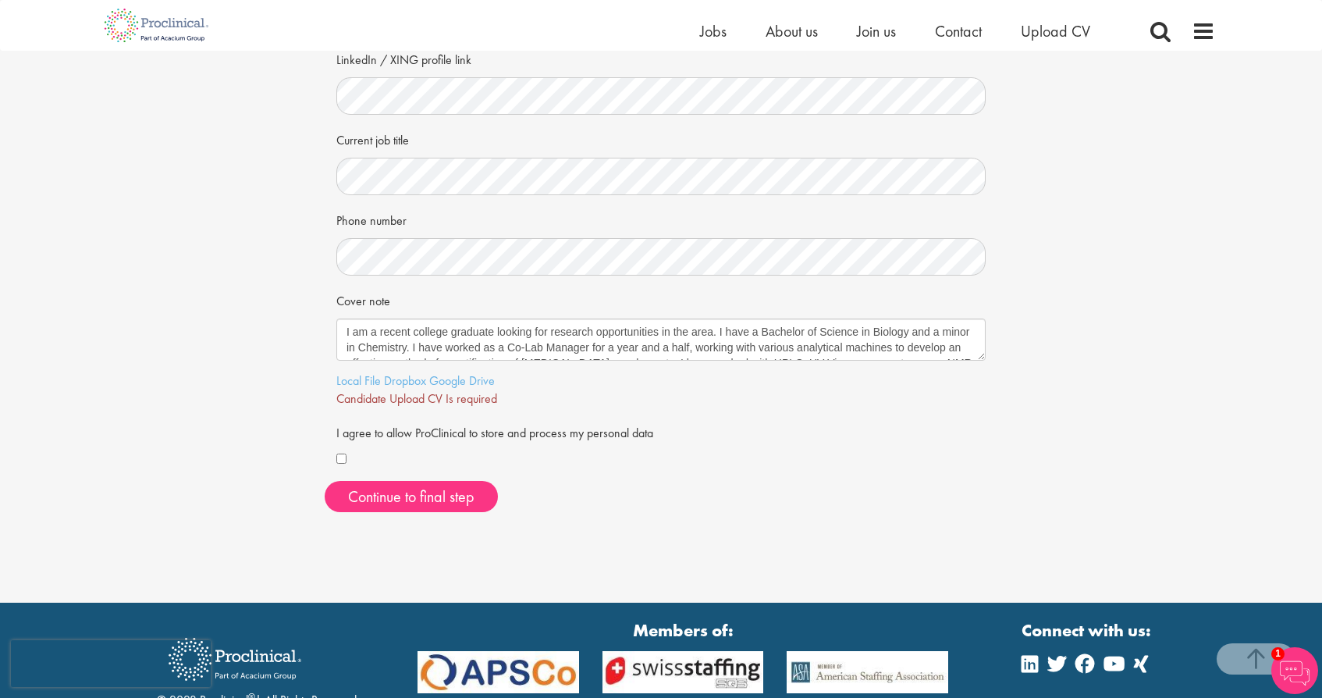
scroll to position [261, 0]
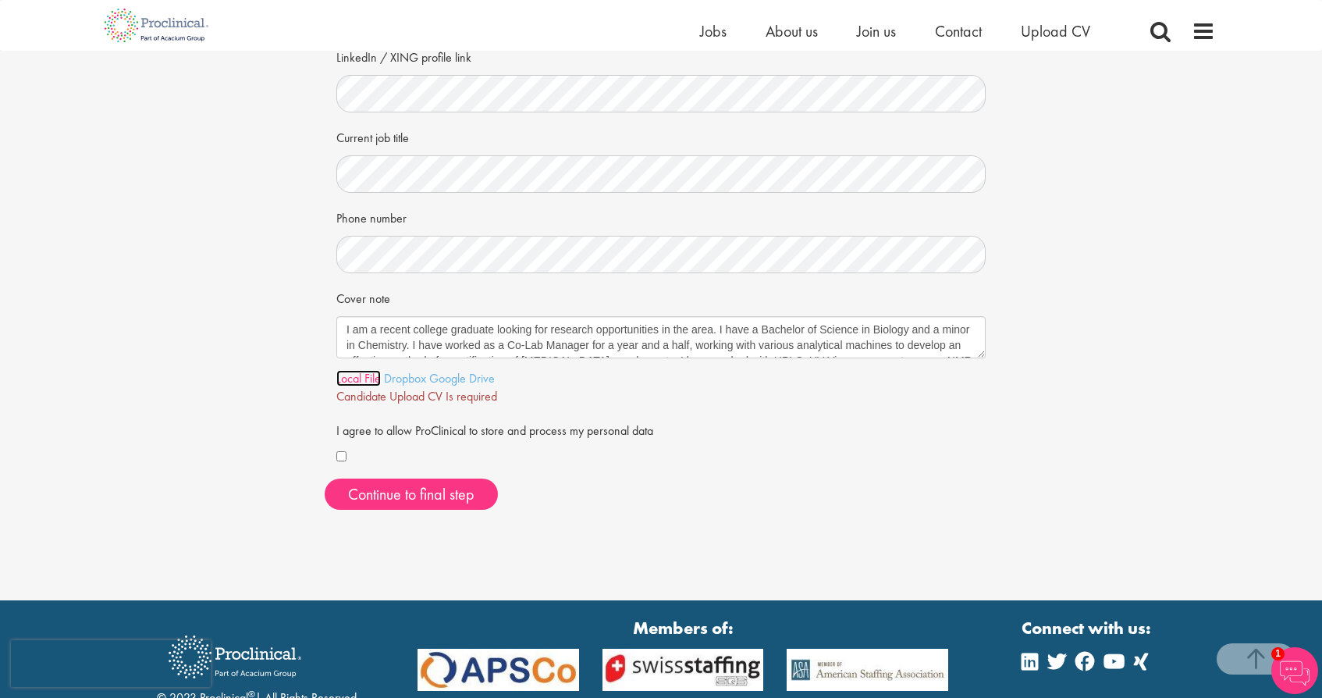
click at [368, 384] on link "Local File" at bounding box center [358, 378] width 44 height 16
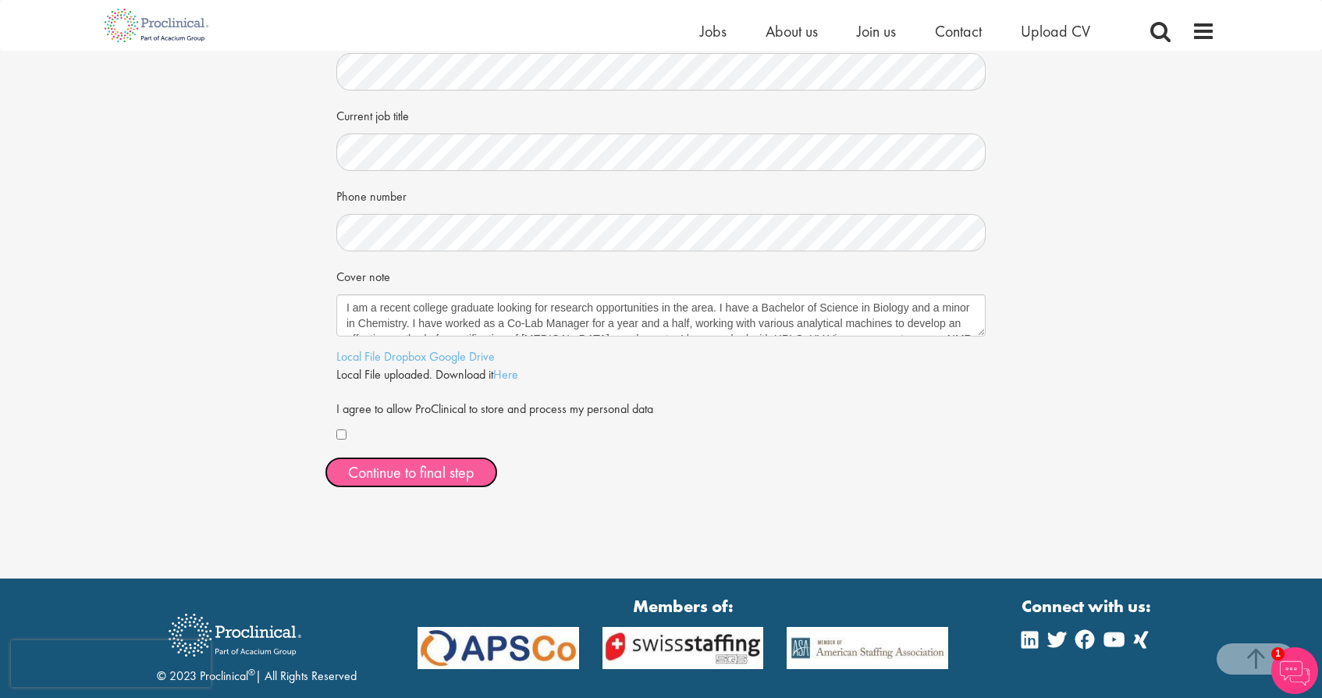
click at [457, 477] on span "Continue to final step" at bounding box center [411, 472] width 126 height 20
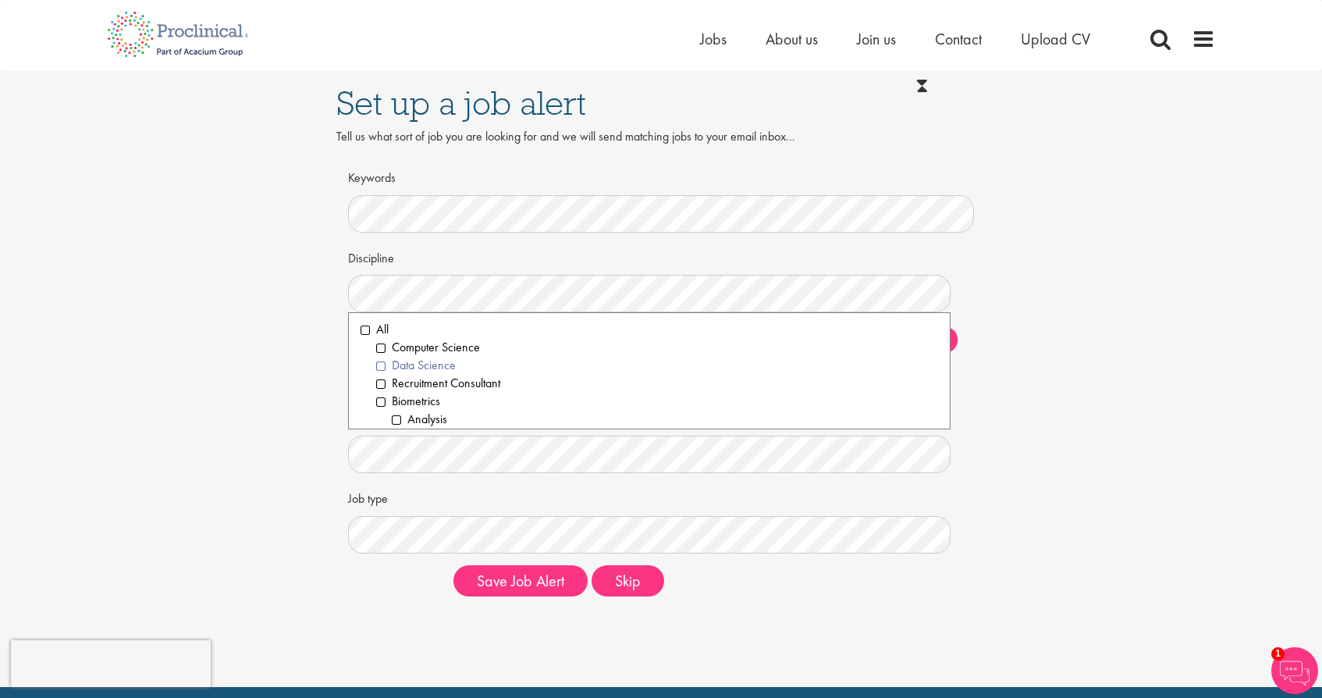
click at [398, 368] on li "Data Science" at bounding box center [657, 366] width 562 height 18
click at [422, 422] on li "Analysis" at bounding box center [665, 420] width 546 height 18
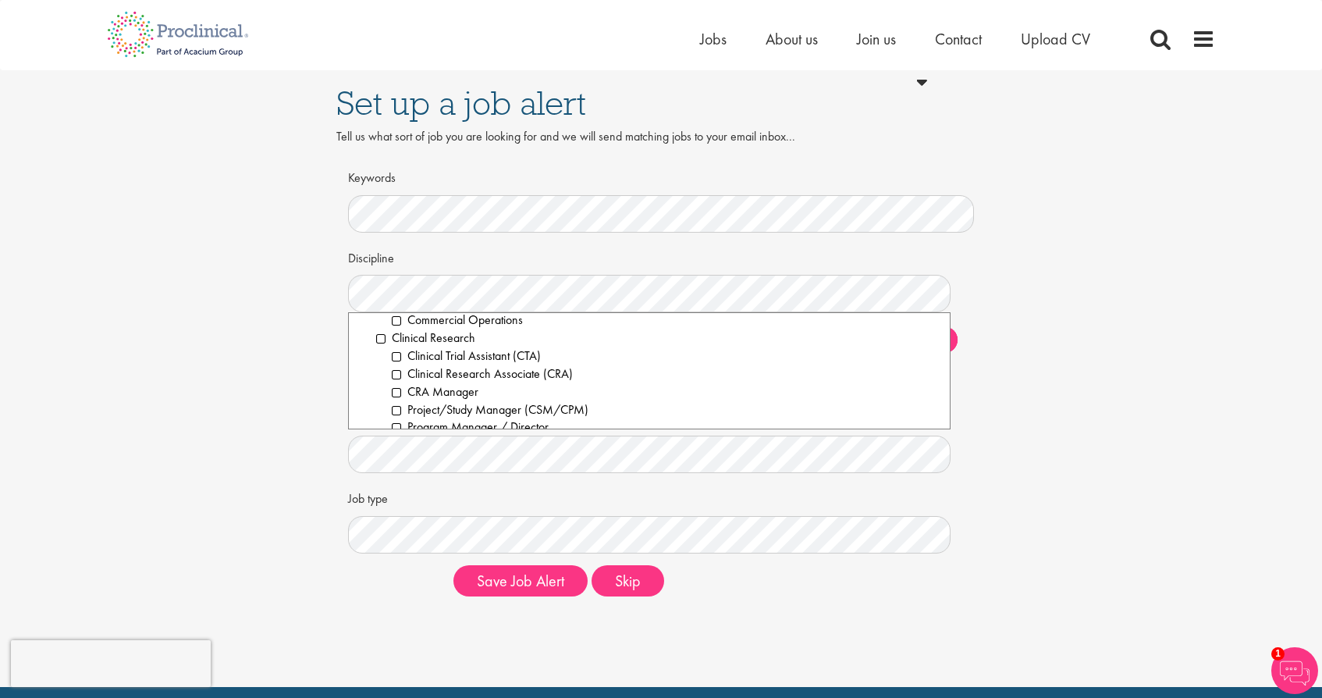
scroll to position [365, 0]
click at [401, 318] on li "Clinical Research" at bounding box center [657, 322] width 562 height 18
click at [481, 358] on li "Scientific & Preclinical" at bounding box center [657, 355] width 562 height 18
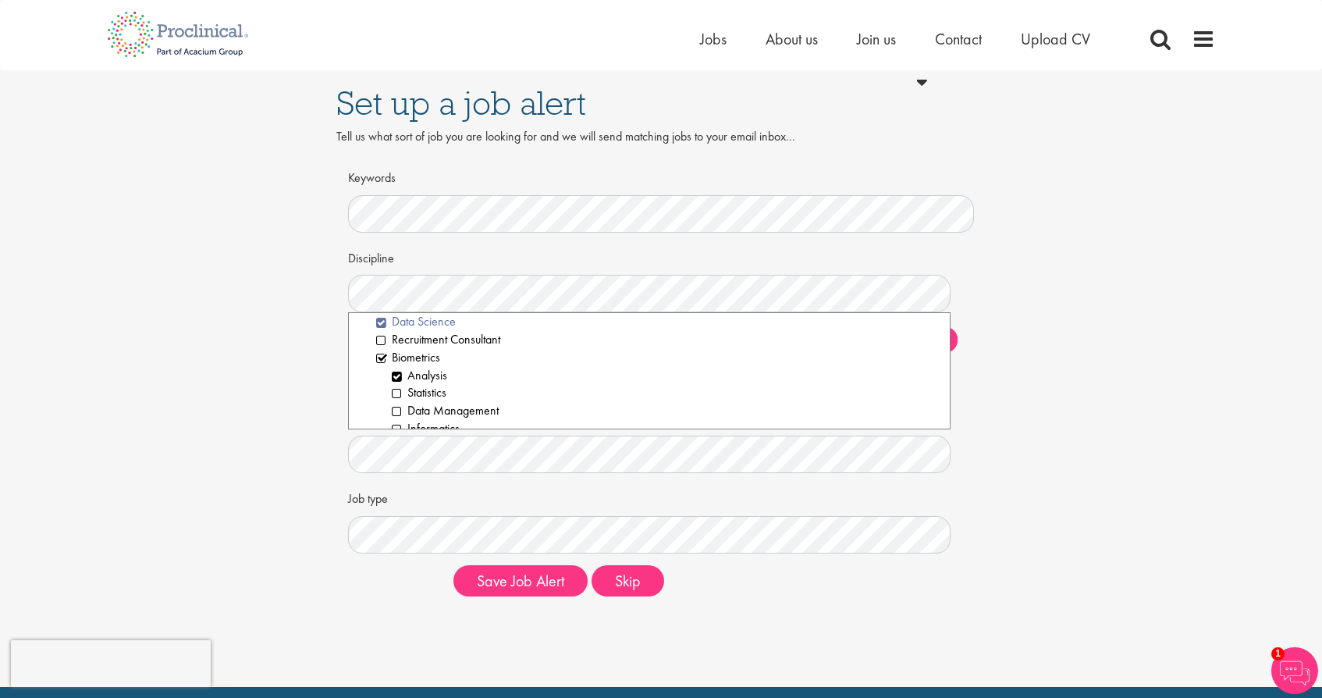
click at [419, 323] on li "Data Science" at bounding box center [657, 322] width 562 height 18
click at [388, 351] on li "Biometrics" at bounding box center [657, 353] width 562 height 18
click at [400, 350] on li "Biometrics" at bounding box center [657, 353] width 562 height 18
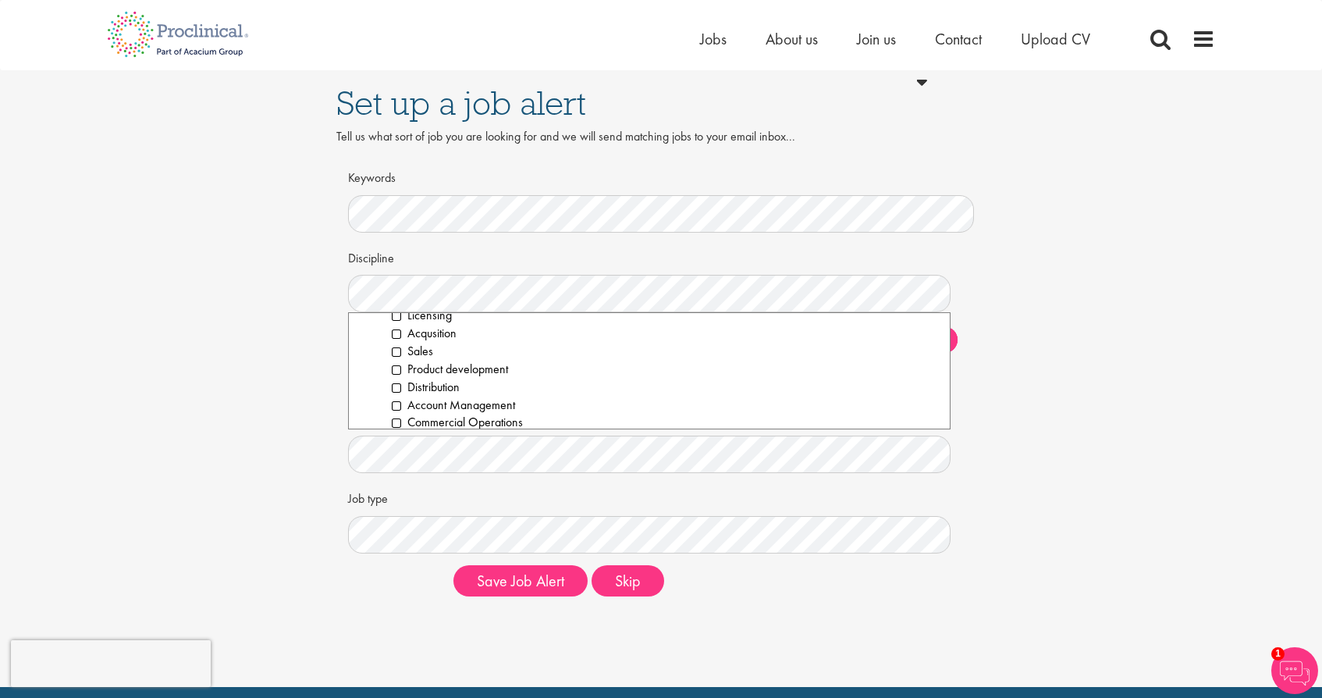
click at [277, 425] on div "Set up a job alert Tell us what sort of job you are looking for and we will sen…" at bounding box center [661, 339] width 1346 height 539
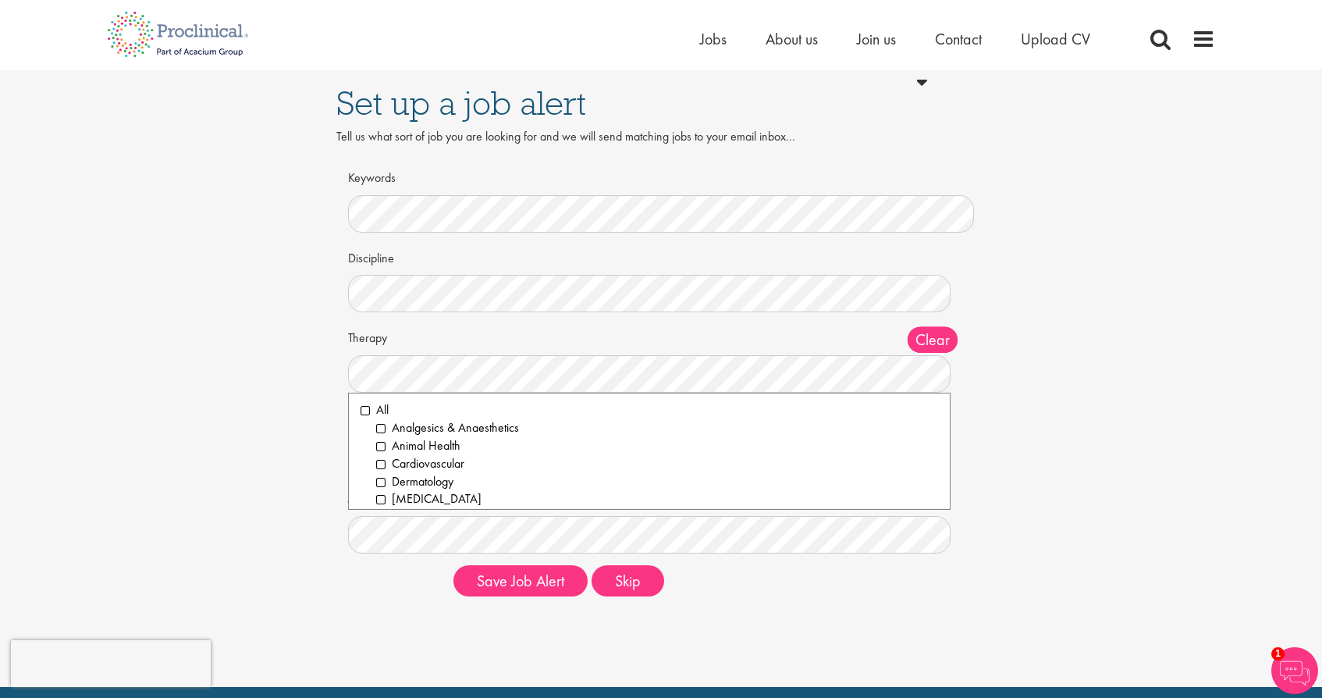
click at [1027, 340] on div "Set up a job alert Tell us what sort of job you are looking for and we will sen…" at bounding box center [661, 339] width 1346 height 539
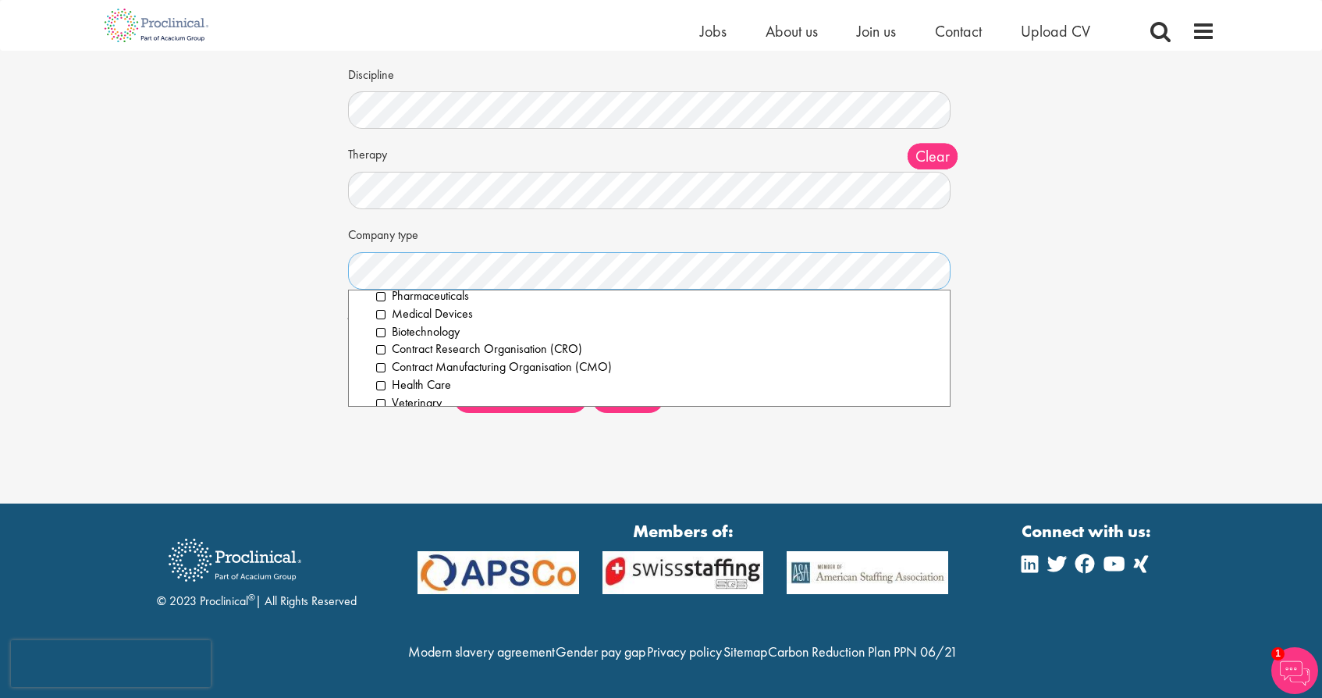
scroll to position [0, 0]
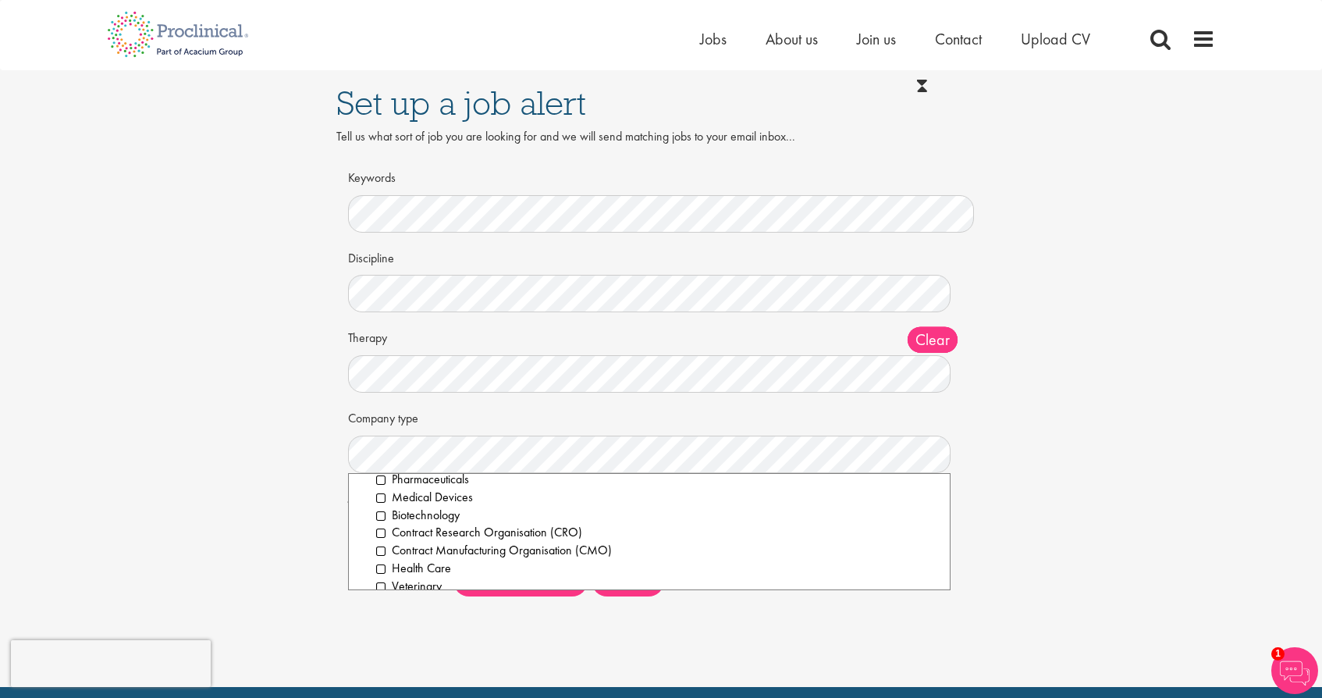
click at [1077, 330] on div "Set up a job alert Tell us what sort of job you are looking for and we will sen…" at bounding box center [661, 339] width 1346 height 539
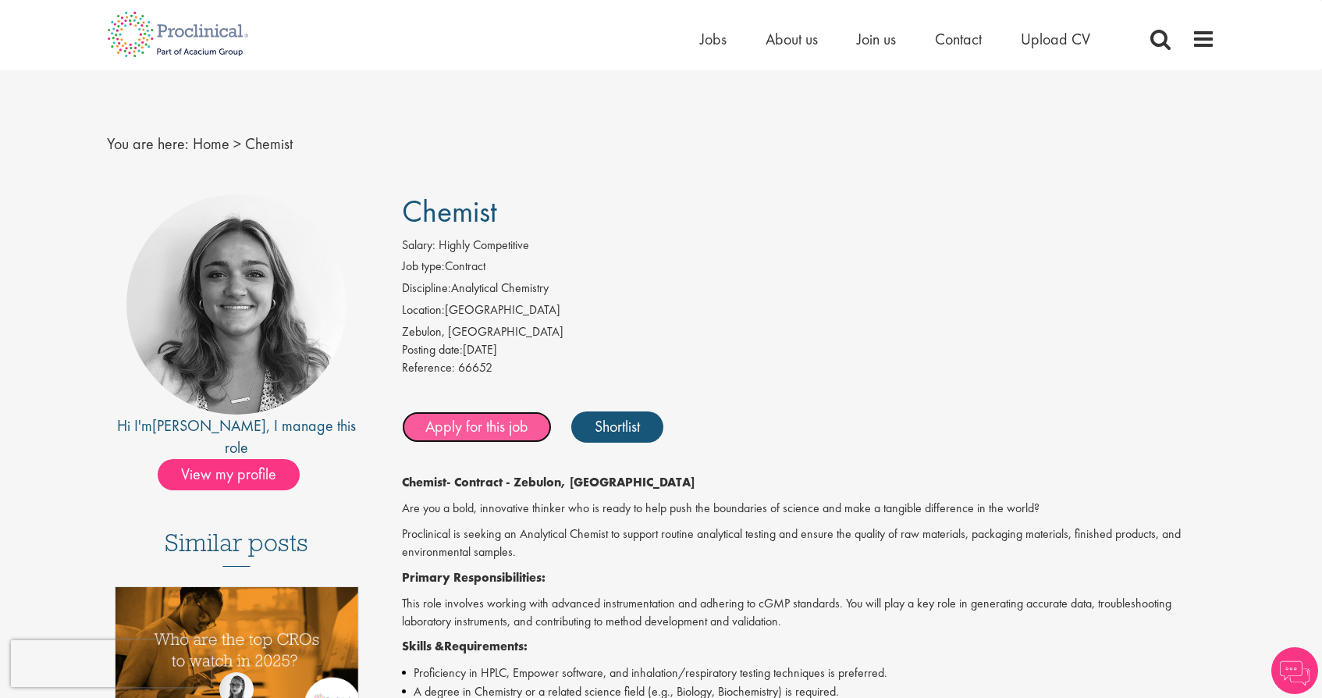
click at [472, 431] on link "Apply for this job" at bounding box center [477, 426] width 150 height 31
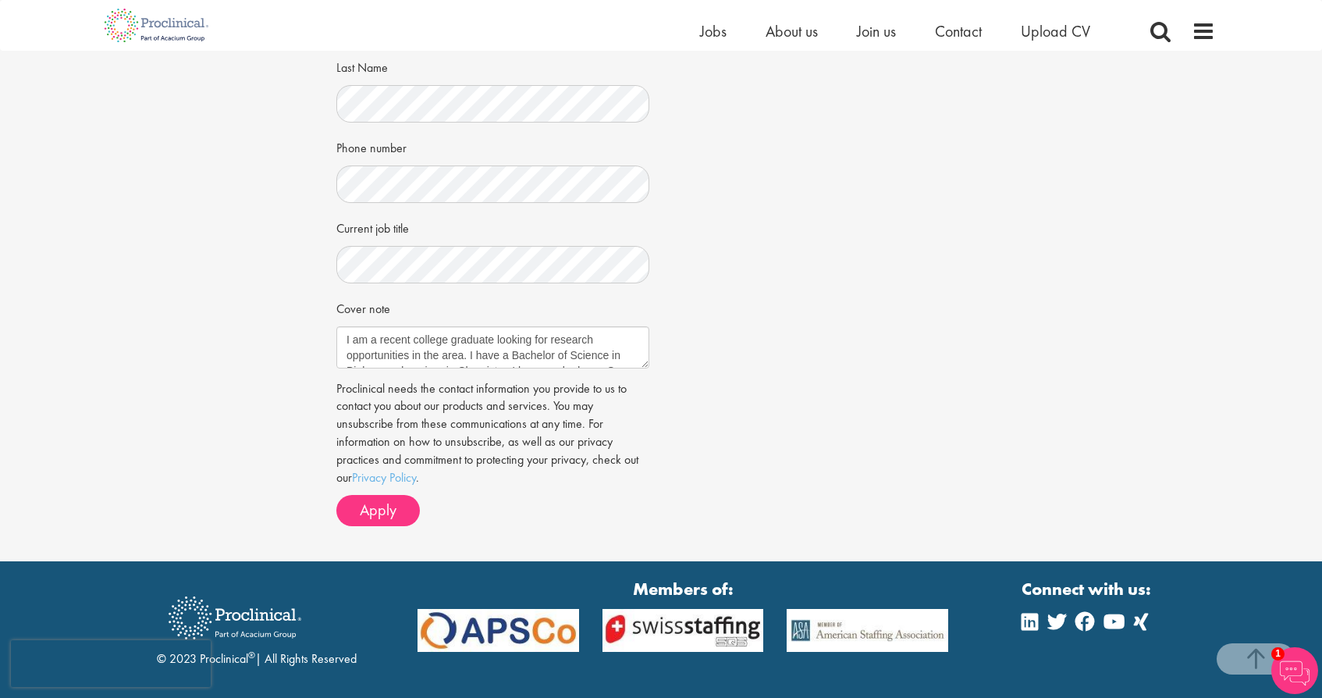
scroll to position [297, 0]
click at [370, 513] on span "Apply" at bounding box center [378, 510] width 37 height 20
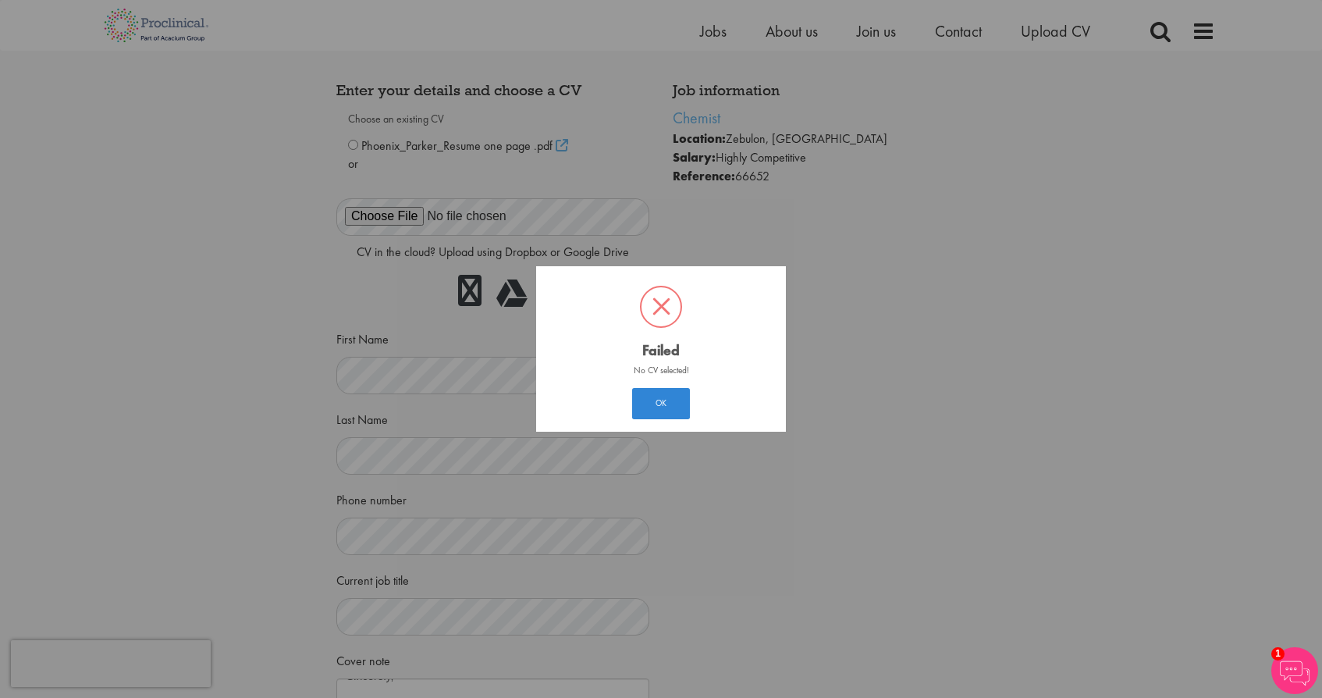
scroll to position [9, 0]
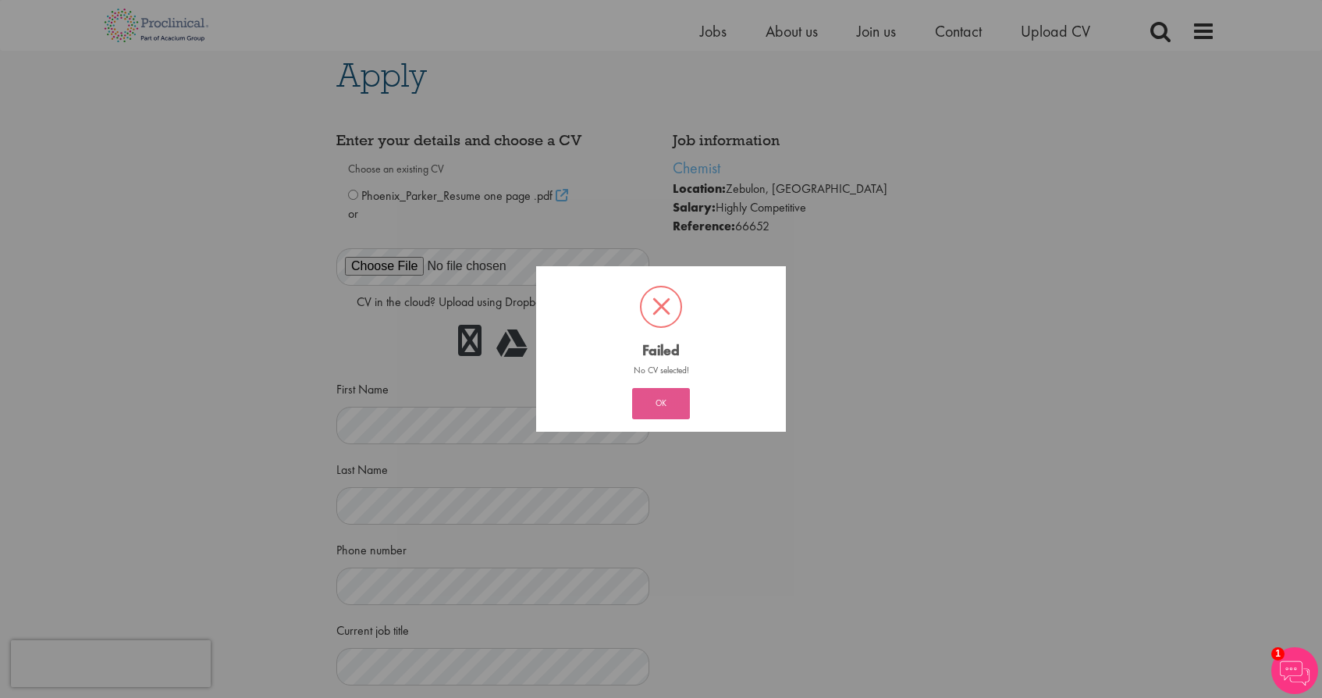
click at [676, 395] on button "OK" at bounding box center [661, 403] width 58 height 31
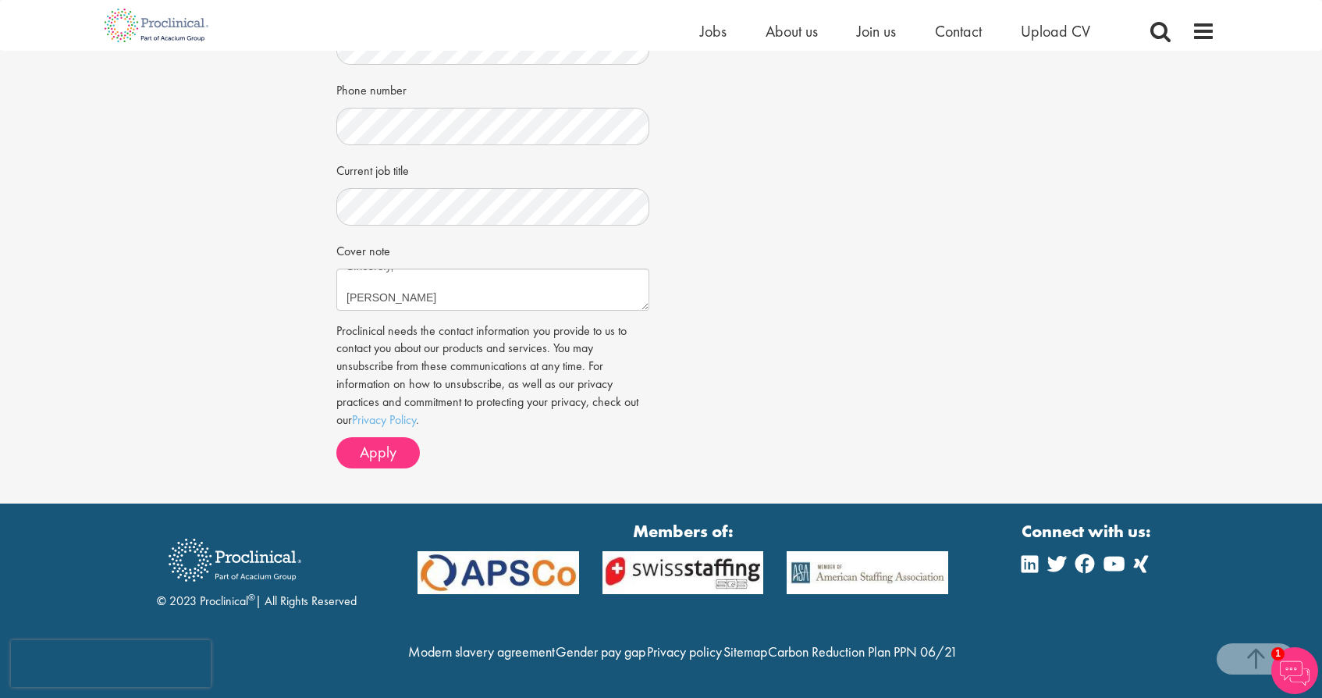
scroll to position [501, 0]
click at [432, 269] on textarea "I am a recent college graduate looking for research opportunities in the area. …" at bounding box center [492, 290] width 313 height 42
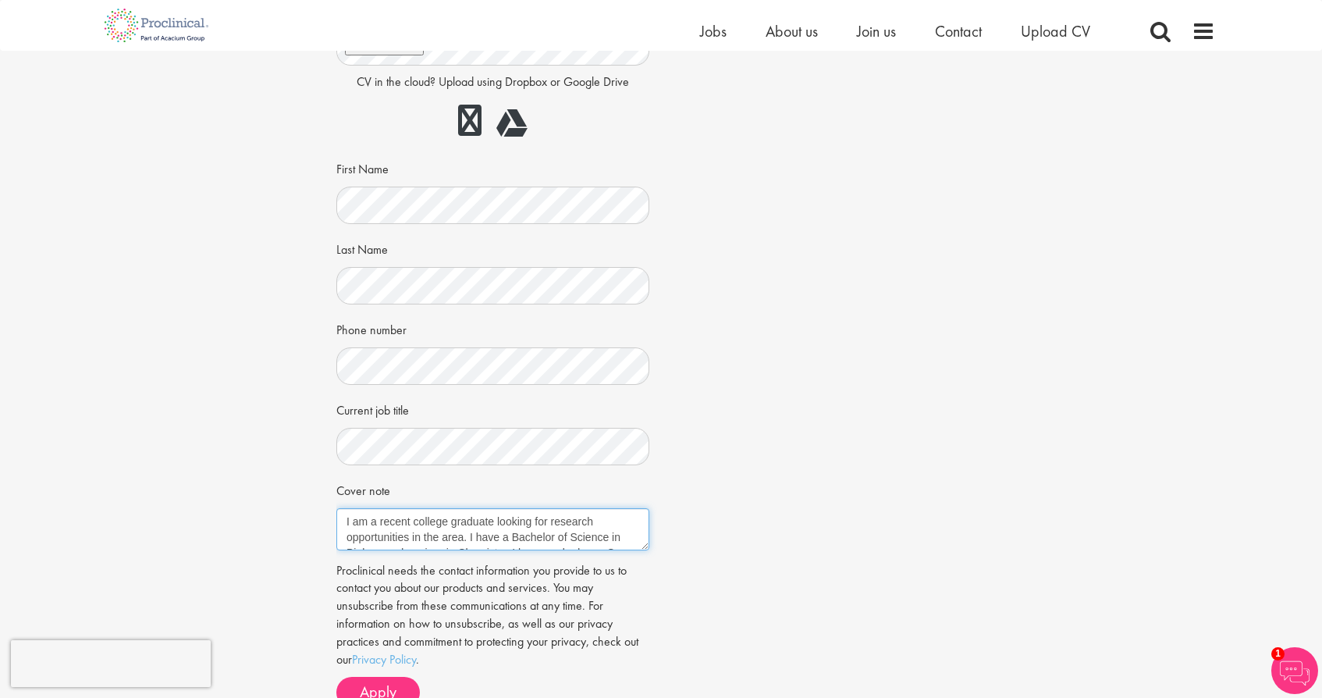
scroll to position [270, 0]
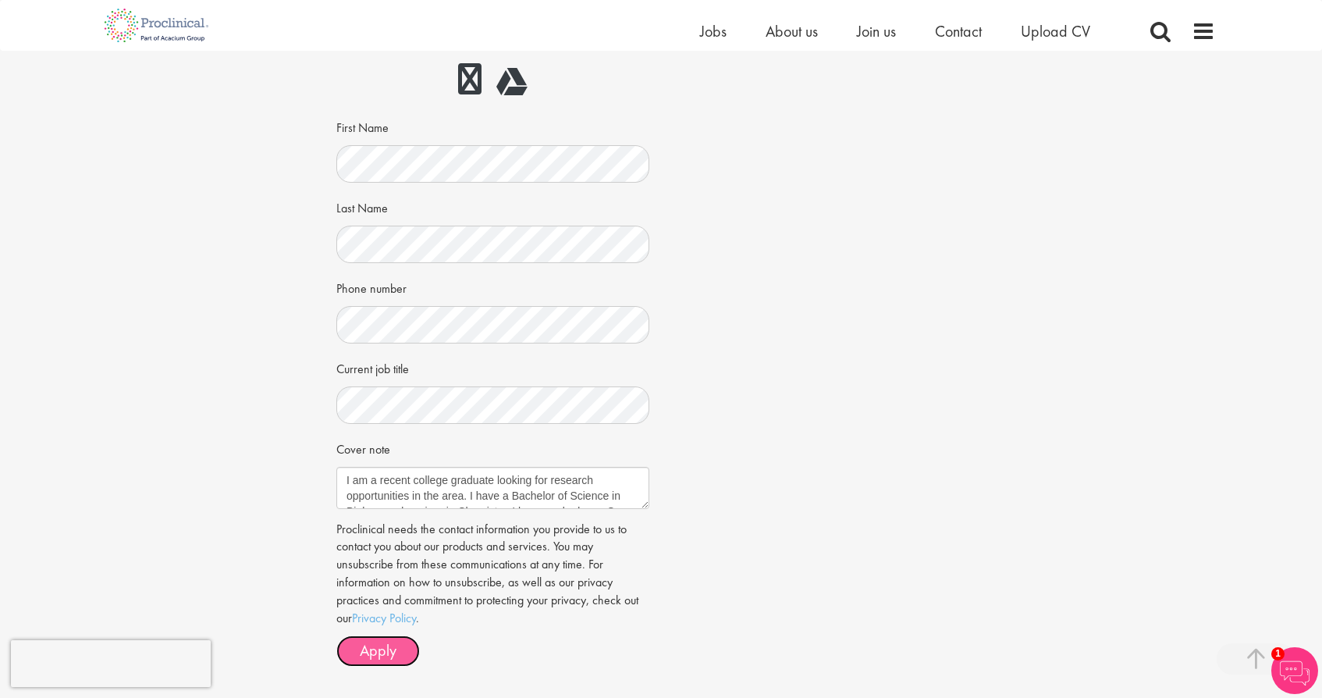
click at [377, 649] on span "Apply" at bounding box center [378, 650] width 37 height 20
